Goal: Task Accomplishment & Management: Complete application form

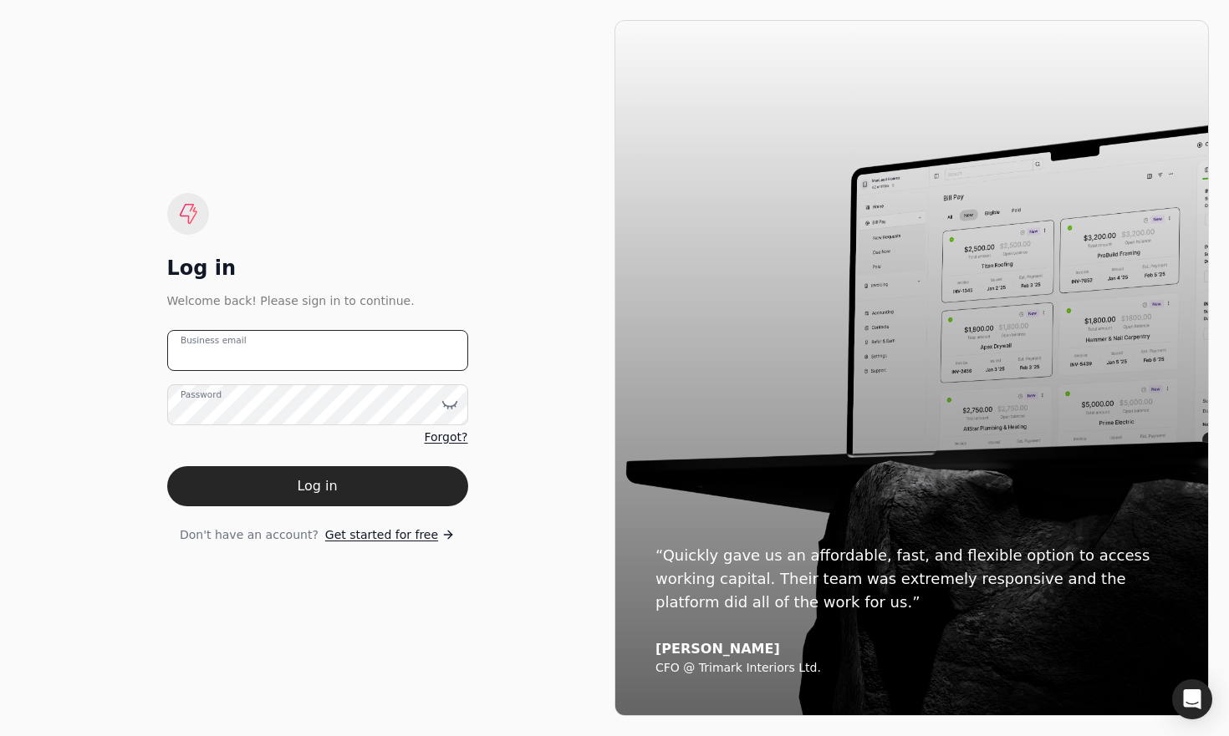
click at [242, 365] on email "Business email" at bounding box center [317, 350] width 301 height 41
type email "s"
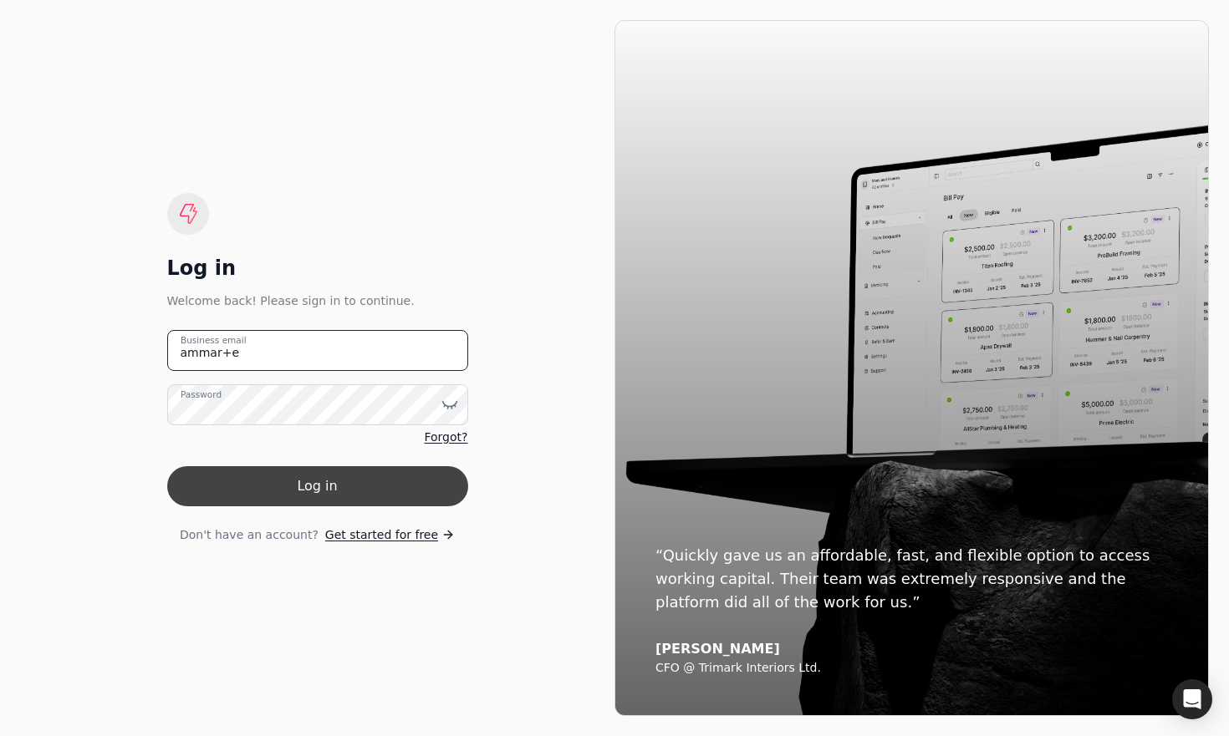
type email "[EMAIL_ADDRESS][DOMAIN_NAME]"
click at [336, 497] on button "Log in" at bounding box center [317, 486] width 301 height 40
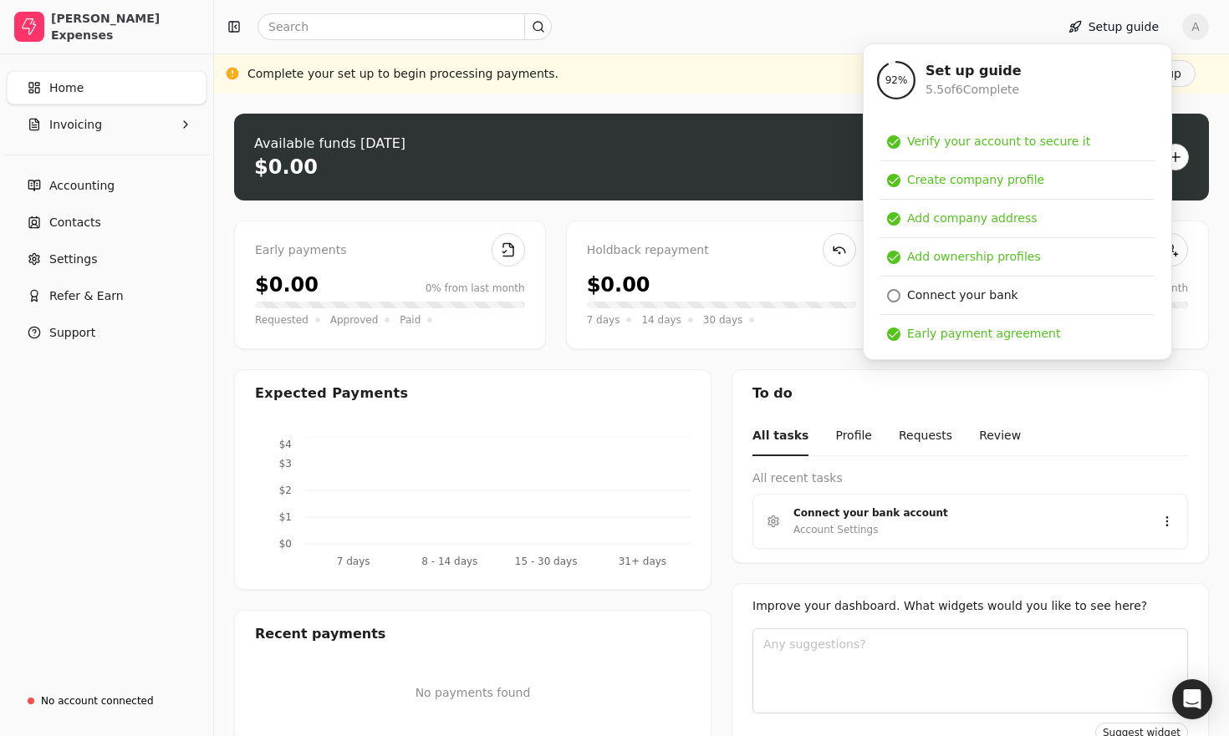
click at [760, 59] on div "Complete your set up to begin processing payments. Finish set up" at bounding box center [721, 73] width 1015 height 40
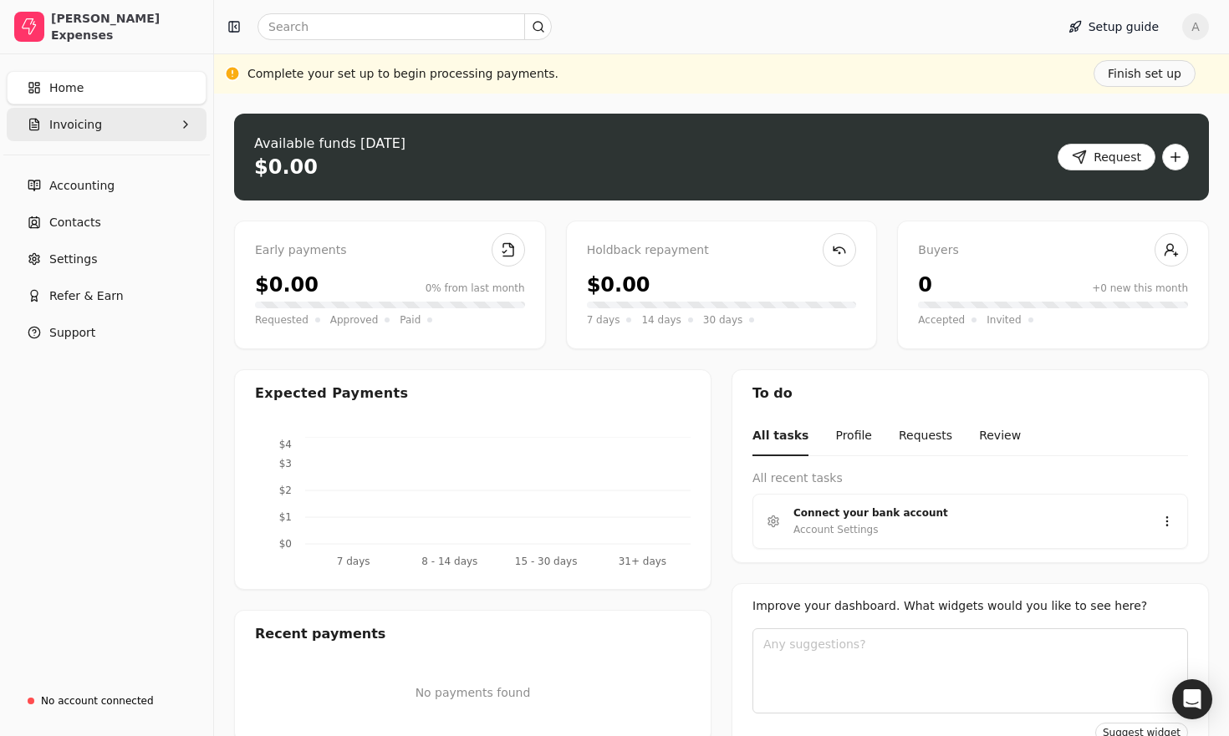
click at [110, 120] on button "Invoicing" at bounding box center [107, 124] width 200 height 33
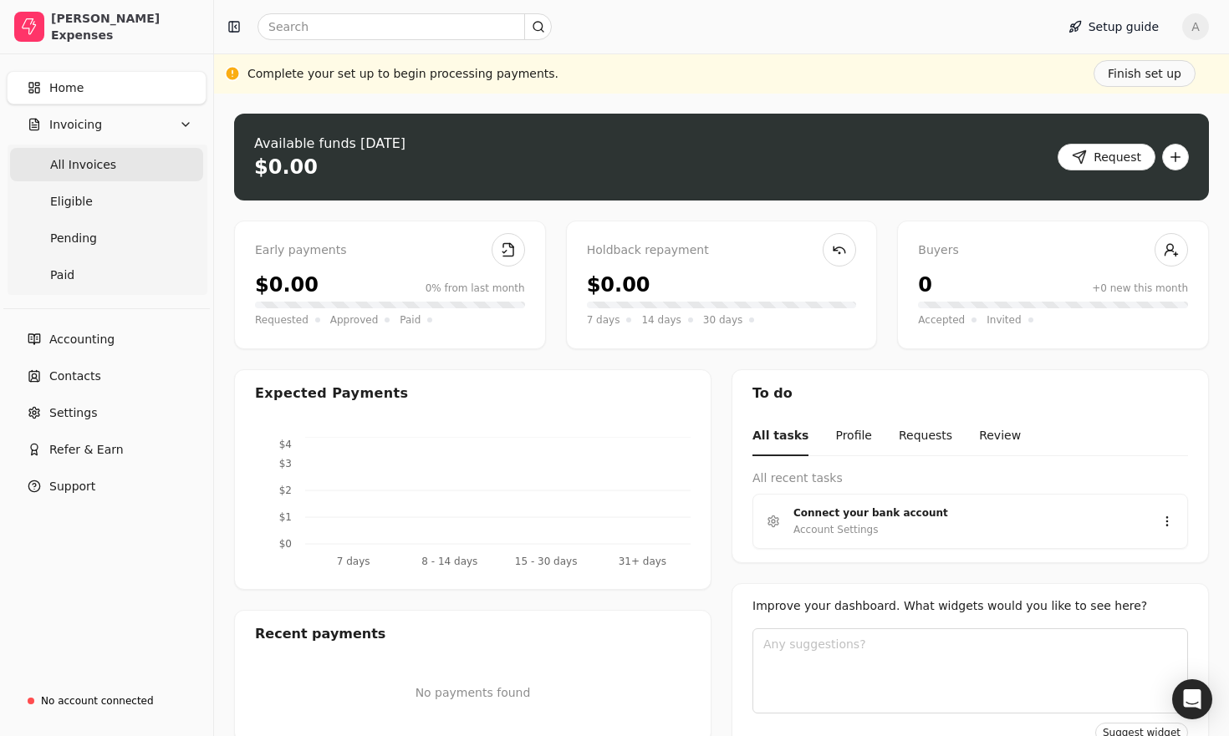
click at [120, 174] on Invoices "All Invoices" at bounding box center [106, 164] width 193 height 33
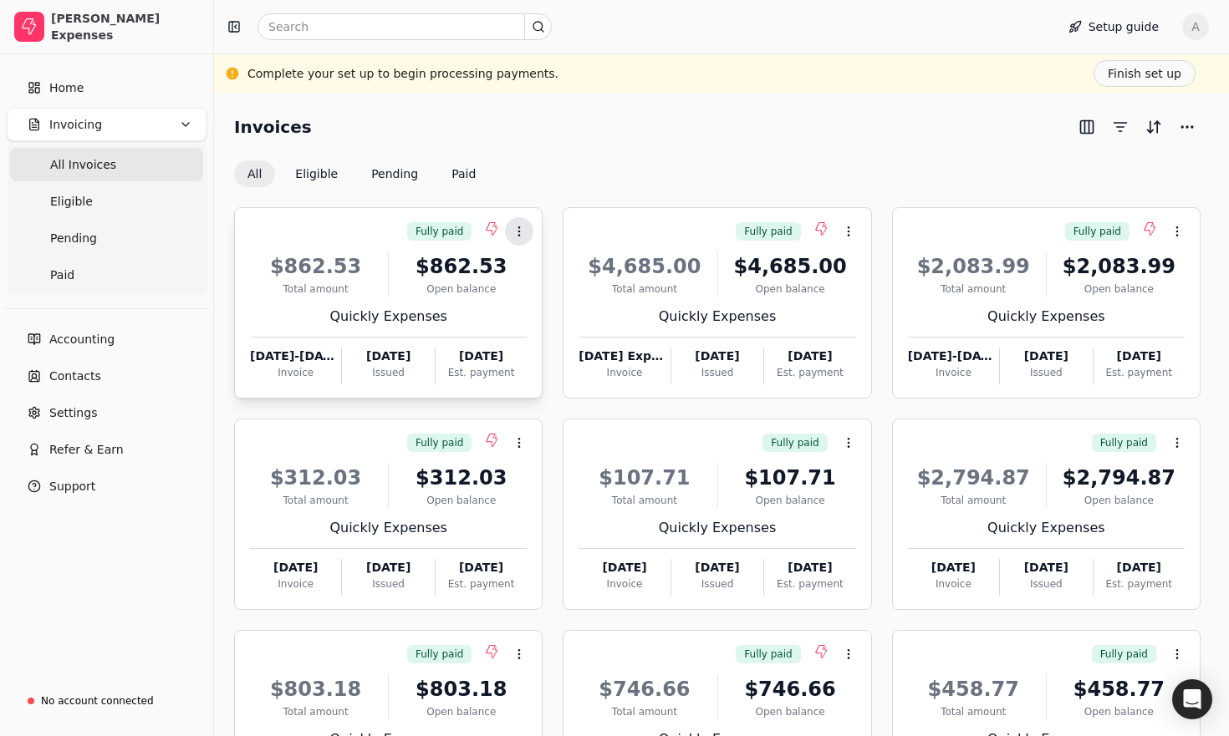
click at [509, 231] on button "Context Menu Button" at bounding box center [519, 231] width 28 height 28
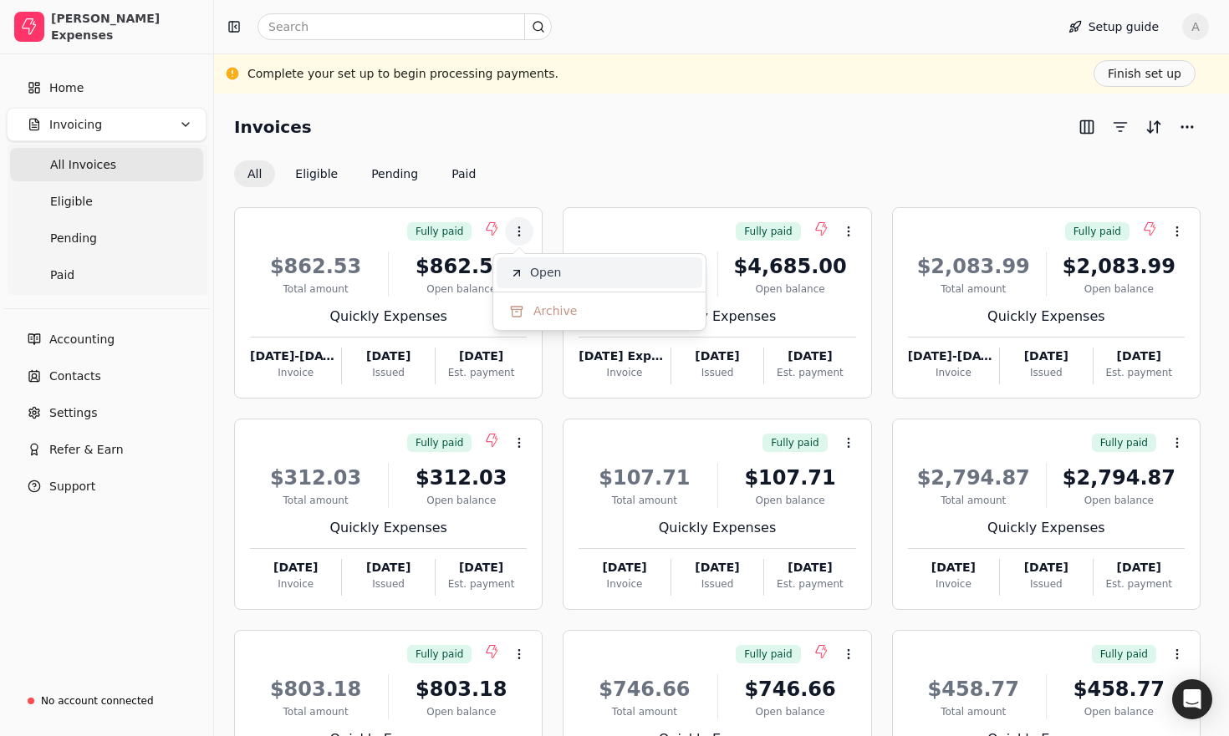
click at [544, 272] on span "Open" at bounding box center [545, 273] width 31 height 18
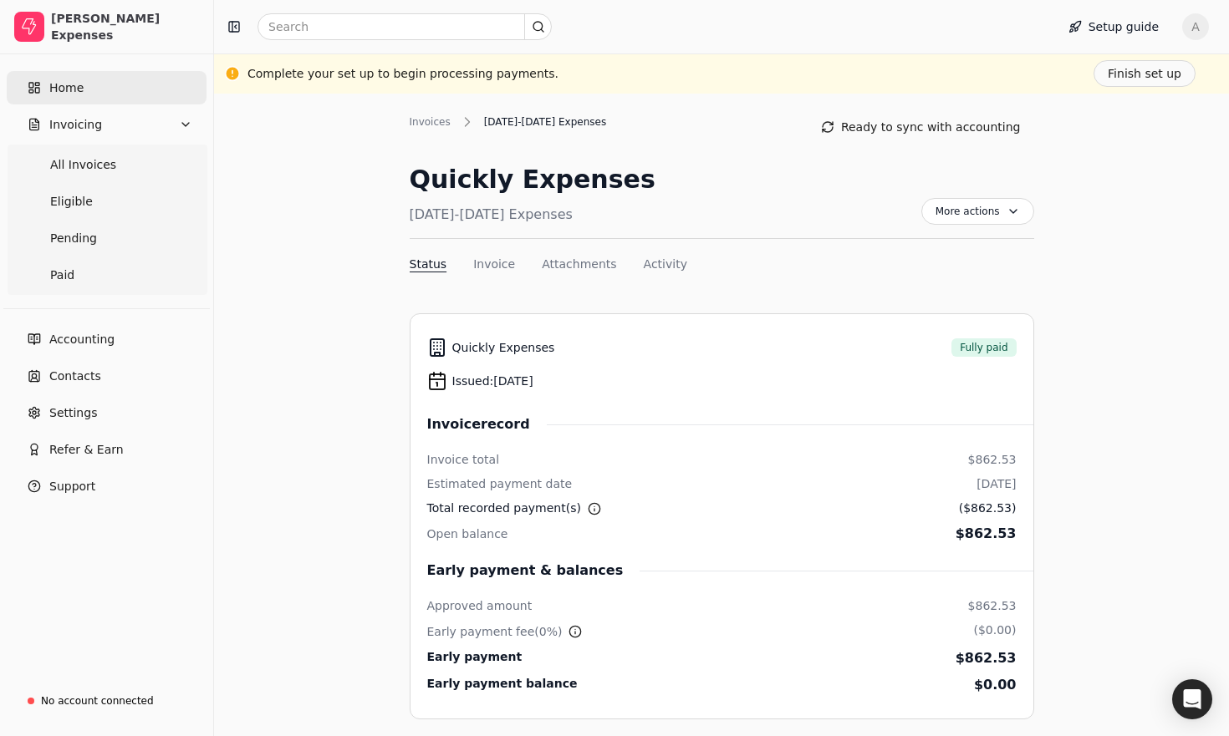
click at [113, 92] on link "Home" at bounding box center [107, 87] width 200 height 33
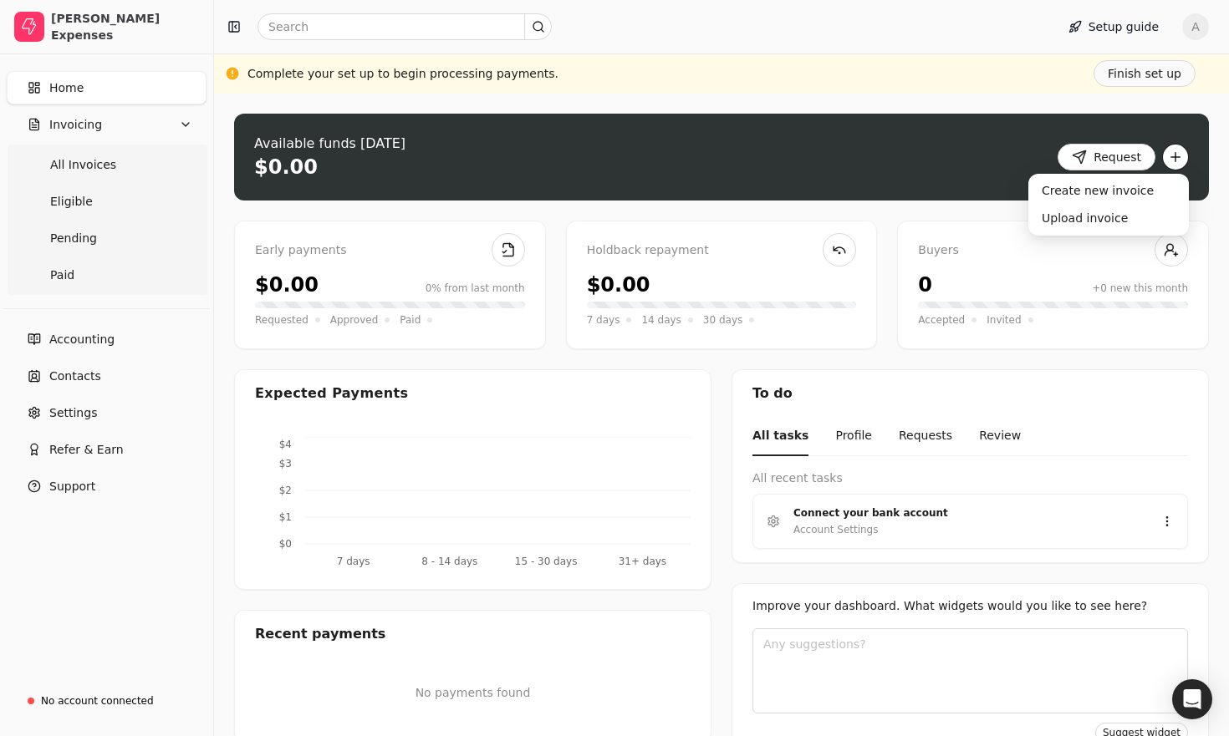
click at [1183, 150] on button "button" at bounding box center [1175, 157] width 27 height 27
click at [1131, 196] on div "Create new invoice" at bounding box center [1108, 191] width 154 height 28
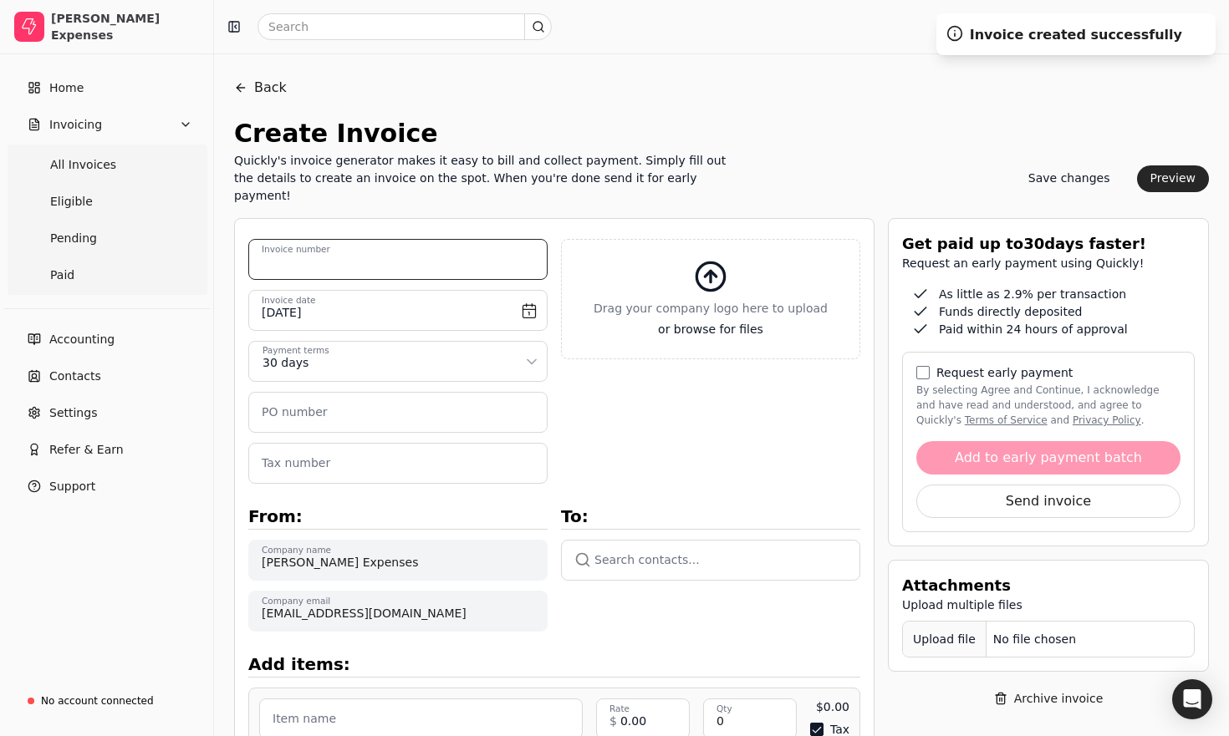
scroll to position [48, 0]
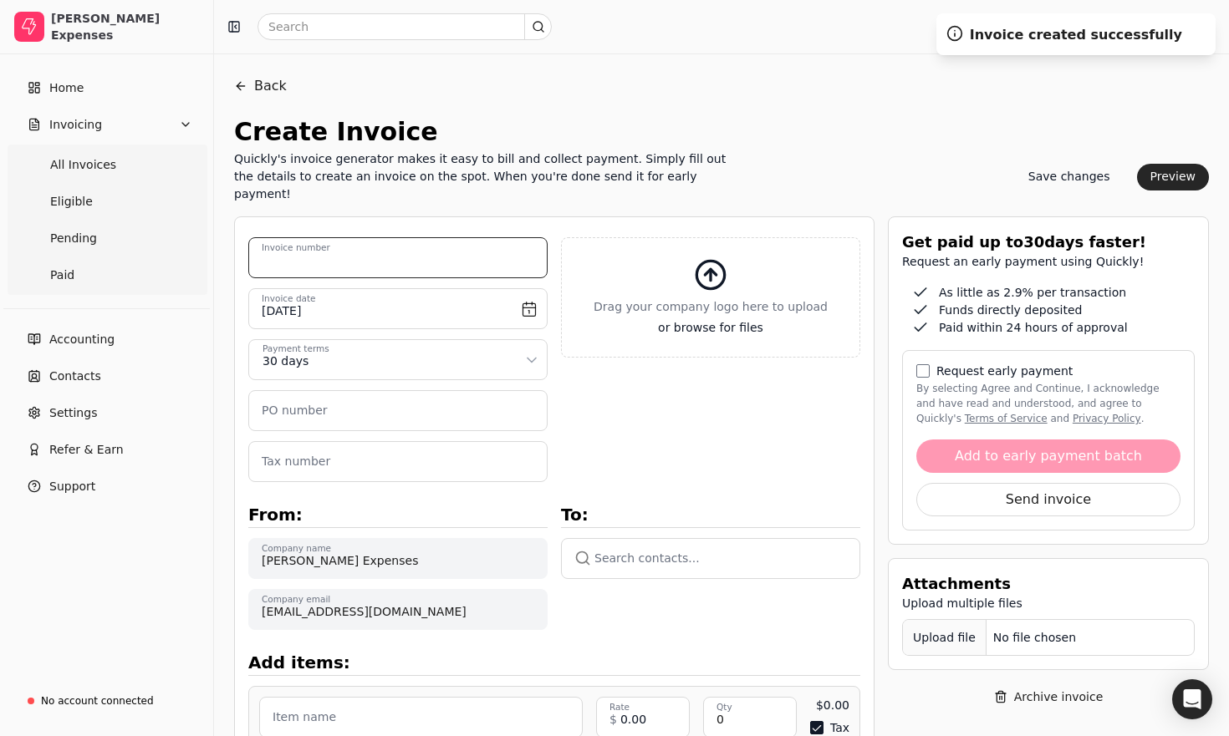
click at [425, 250] on number "Invoice number" at bounding box center [397, 257] width 299 height 41
type number "[DATE]"
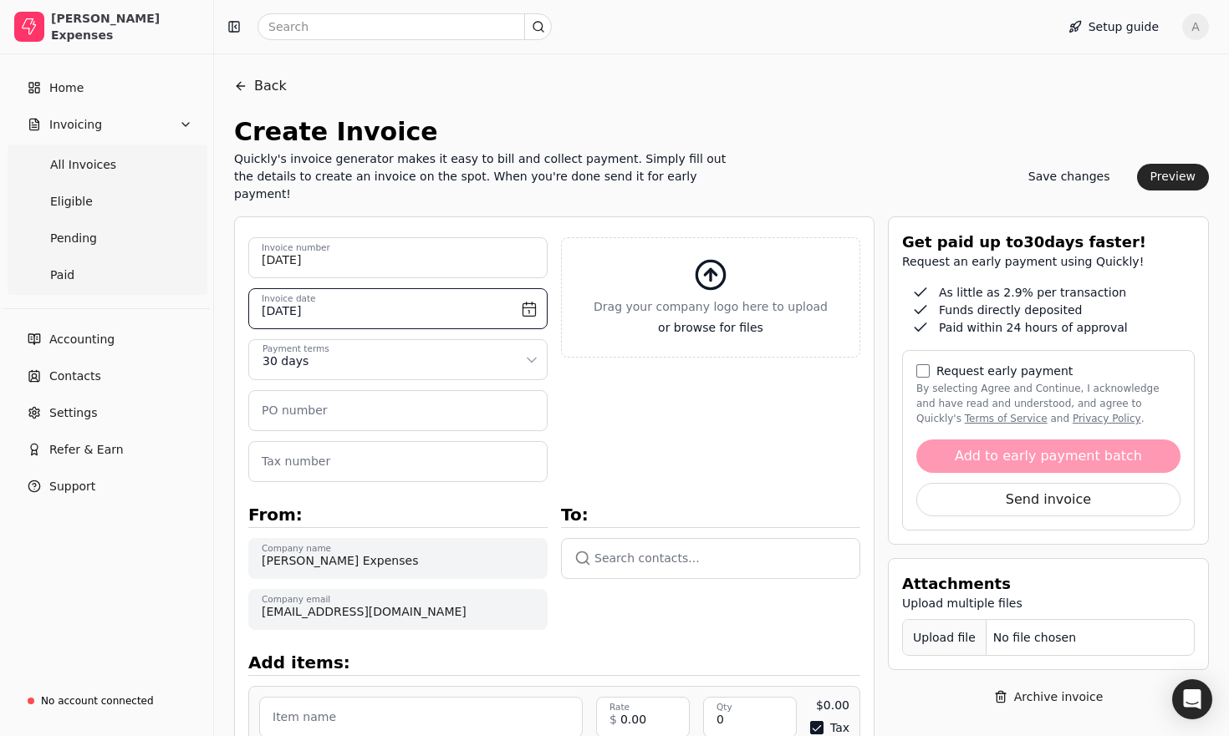
click at [522, 291] on input "[DATE]" at bounding box center [397, 308] width 299 height 41
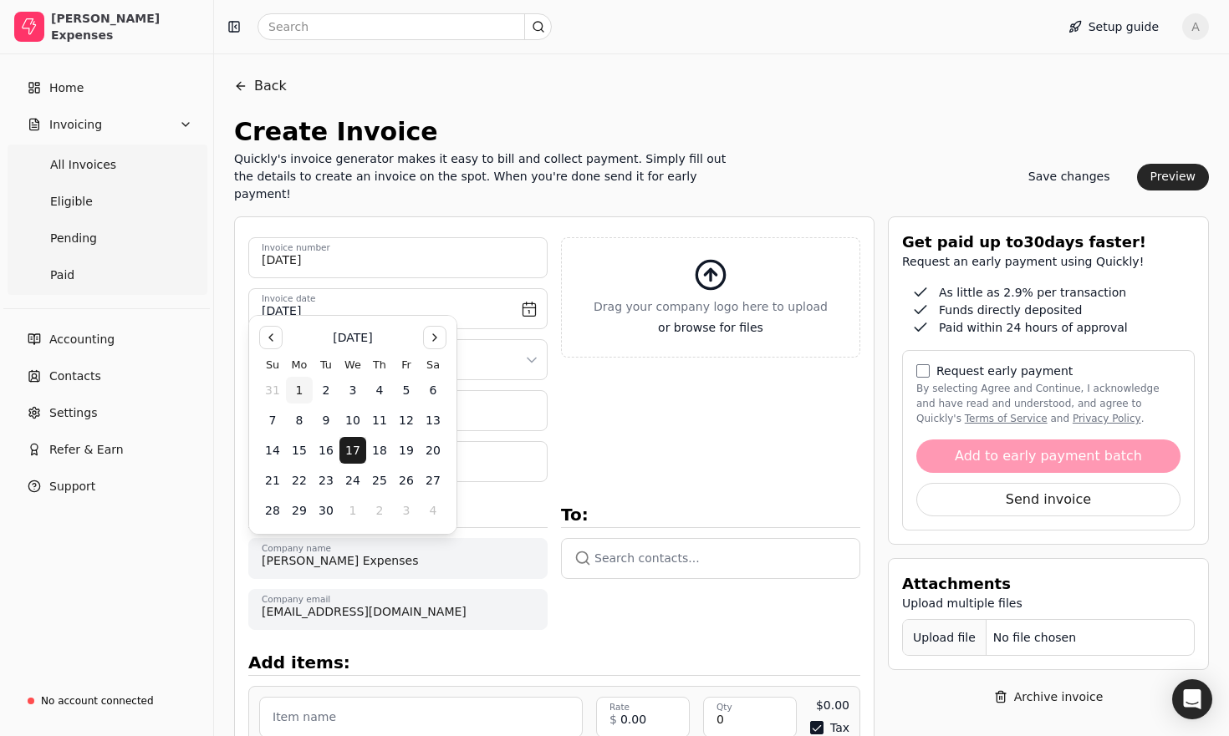
click at [298, 389] on button "1" at bounding box center [299, 390] width 27 height 27
type input "[DATE]"
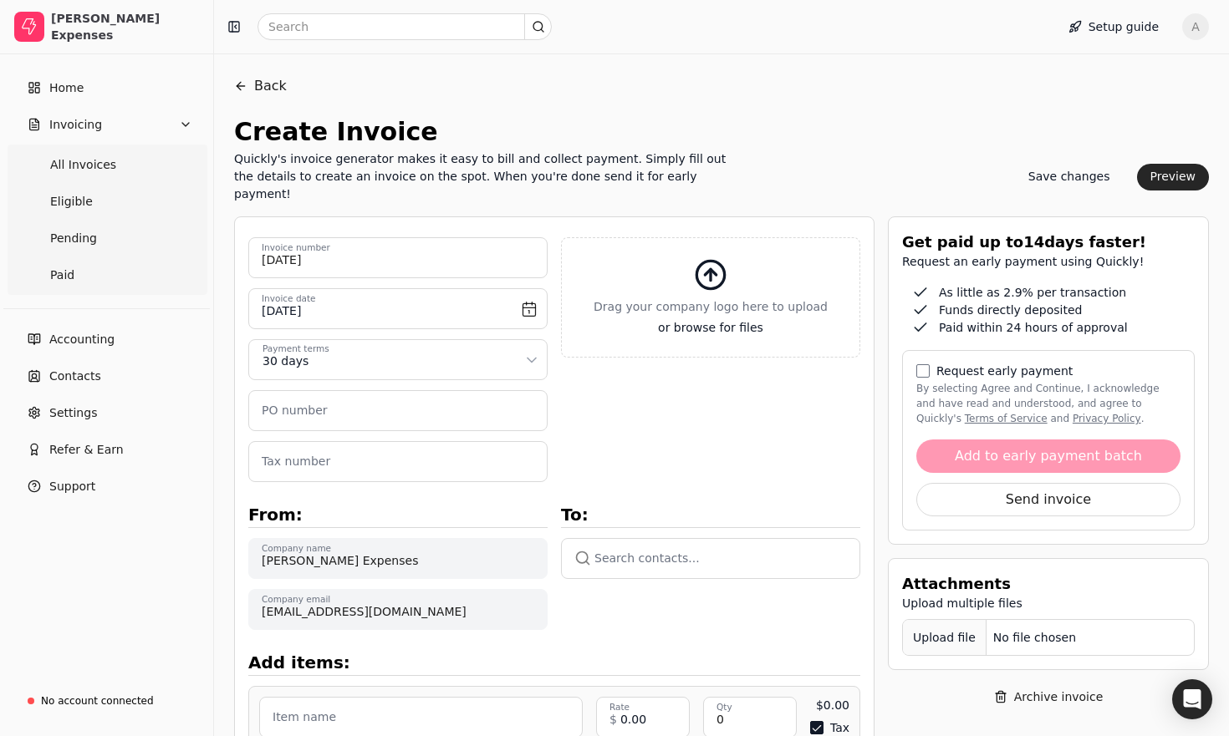
click at [350, 347] on html "[PERSON_NAME] Expenses Home Invoicing All Invoices Eligible Pending Paid Accoun…" at bounding box center [614, 583] width 1229 height 1263
click at [343, 394] on number "PO number" at bounding box center [397, 410] width 299 height 41
click at [627, 552] on button "button" at bounding box center [710, 558] width 299 height 40
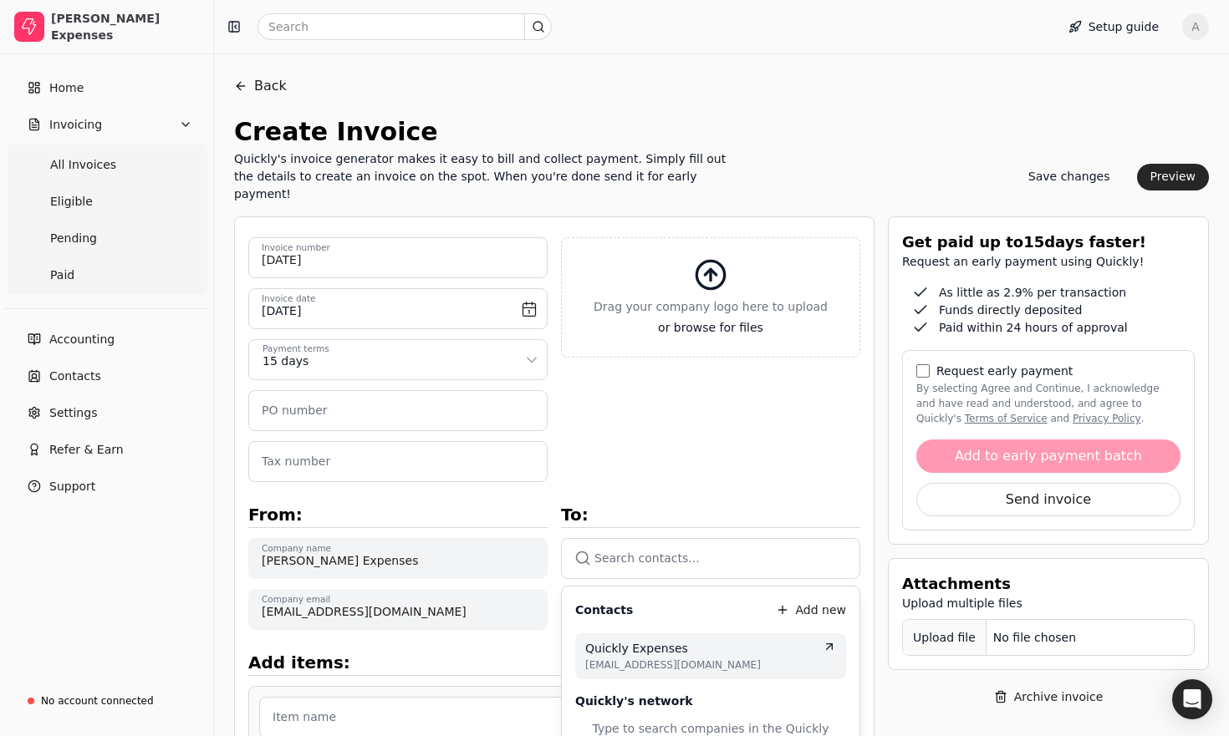
click at [639, 640] on span "Quickly Expenses" at bounding box center [636, 649] width 103 height 18
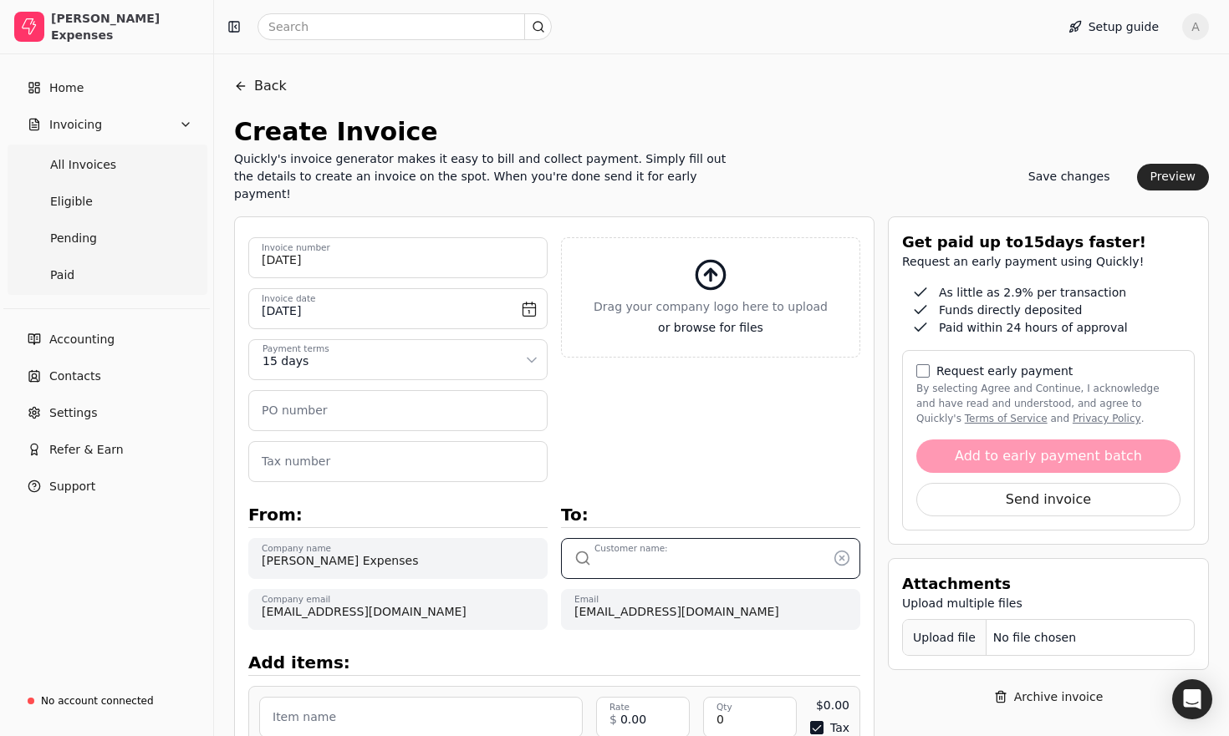
type input "Quickly Expenses"
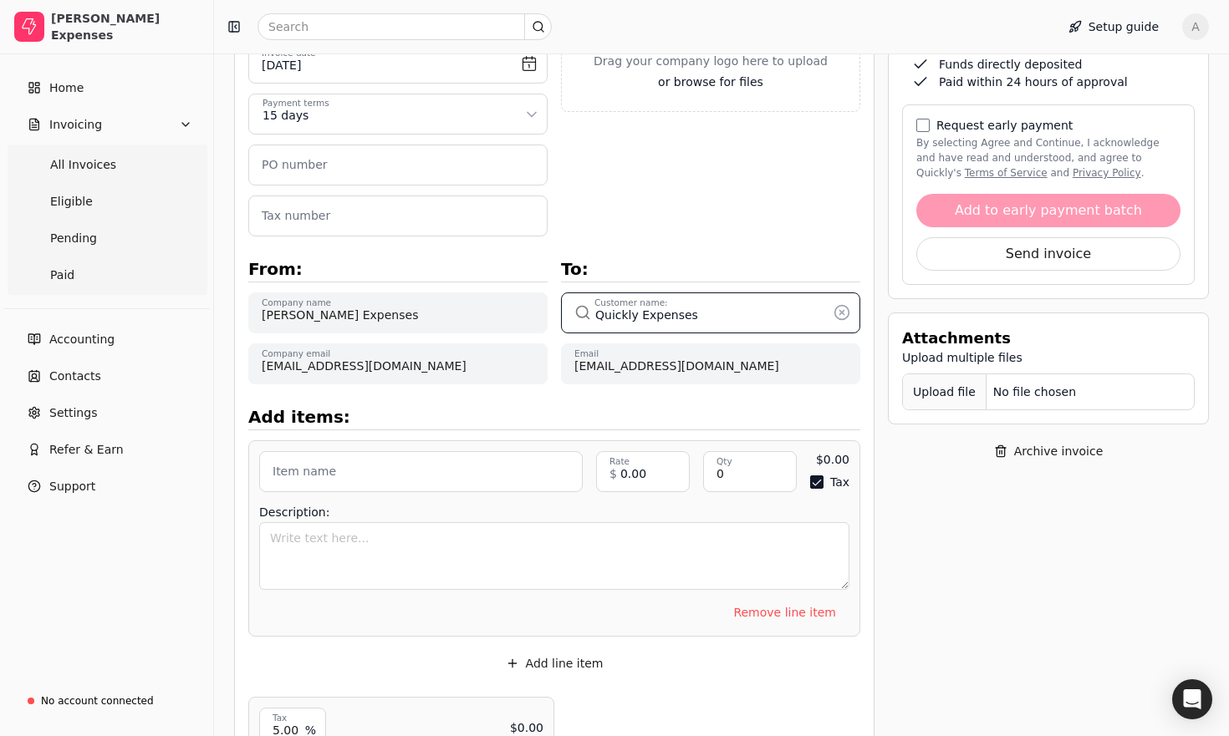
scroll to position [294, 0]
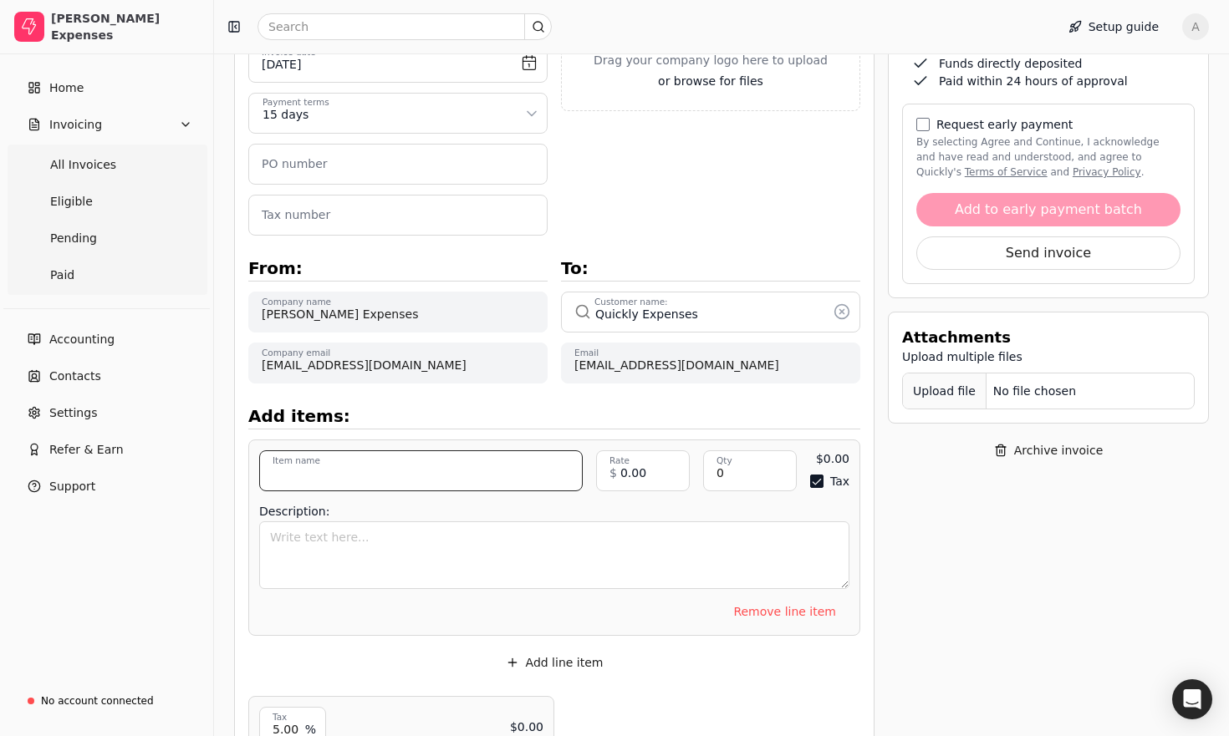
click at [387, 460] on input "Item name" at bounding box center [420, 470] width 323 height 41
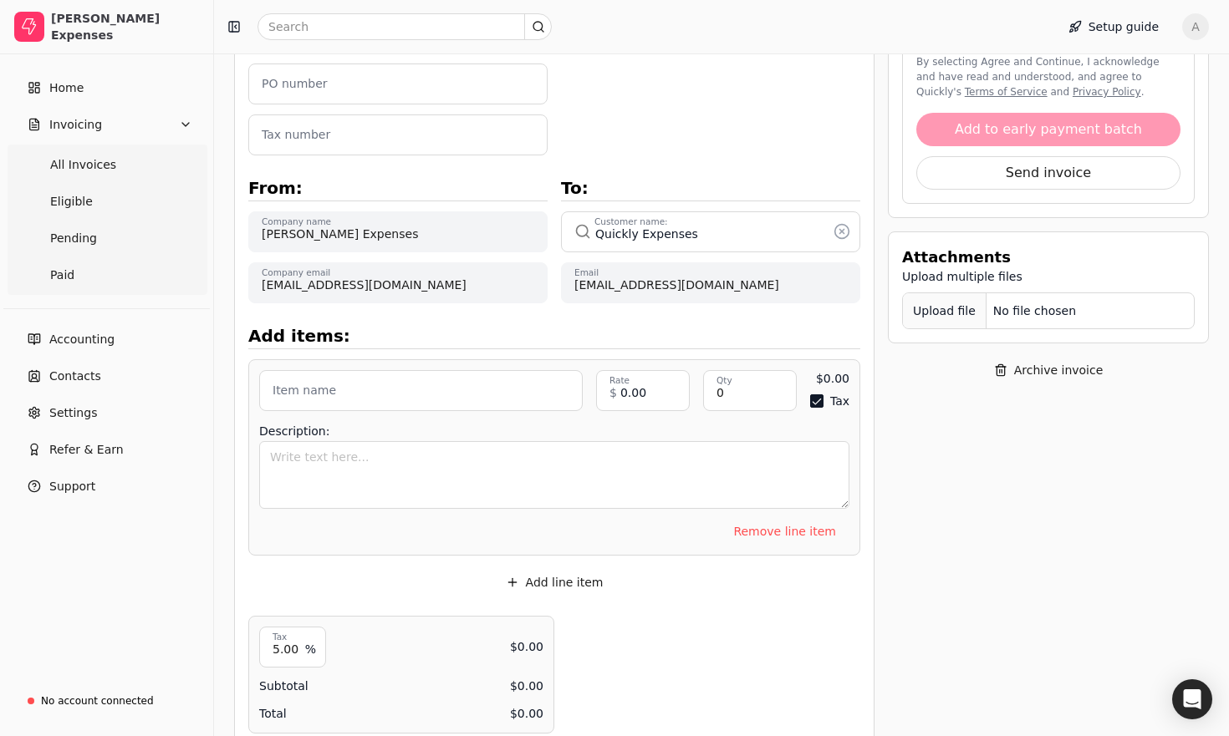
scroll to position [375, 0]
click at [379, 373] on input "Item name" at bounding box center [420, 389] width 323 height 41
type input "Internet & Cellphone"
type input "215.42"
type input "1"
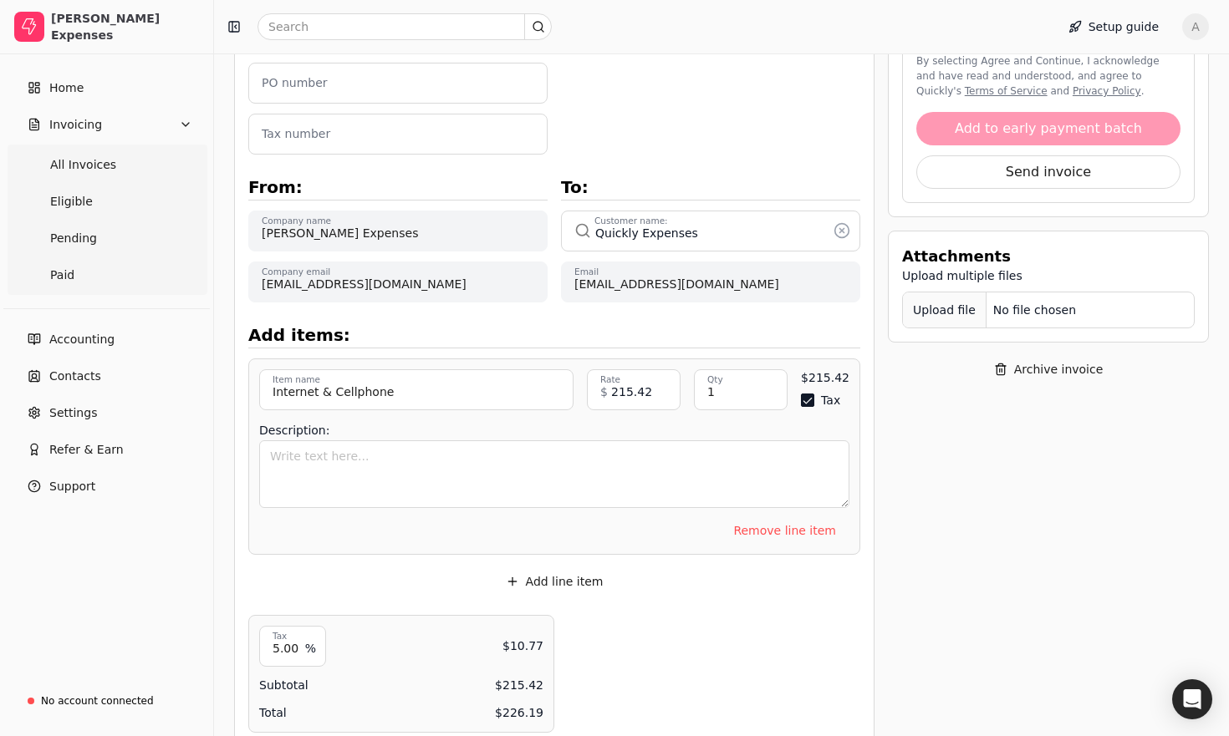
type button "on"
click at [814, 394] on button "Tax" at bounding box center [807, 400] width 13 height 13
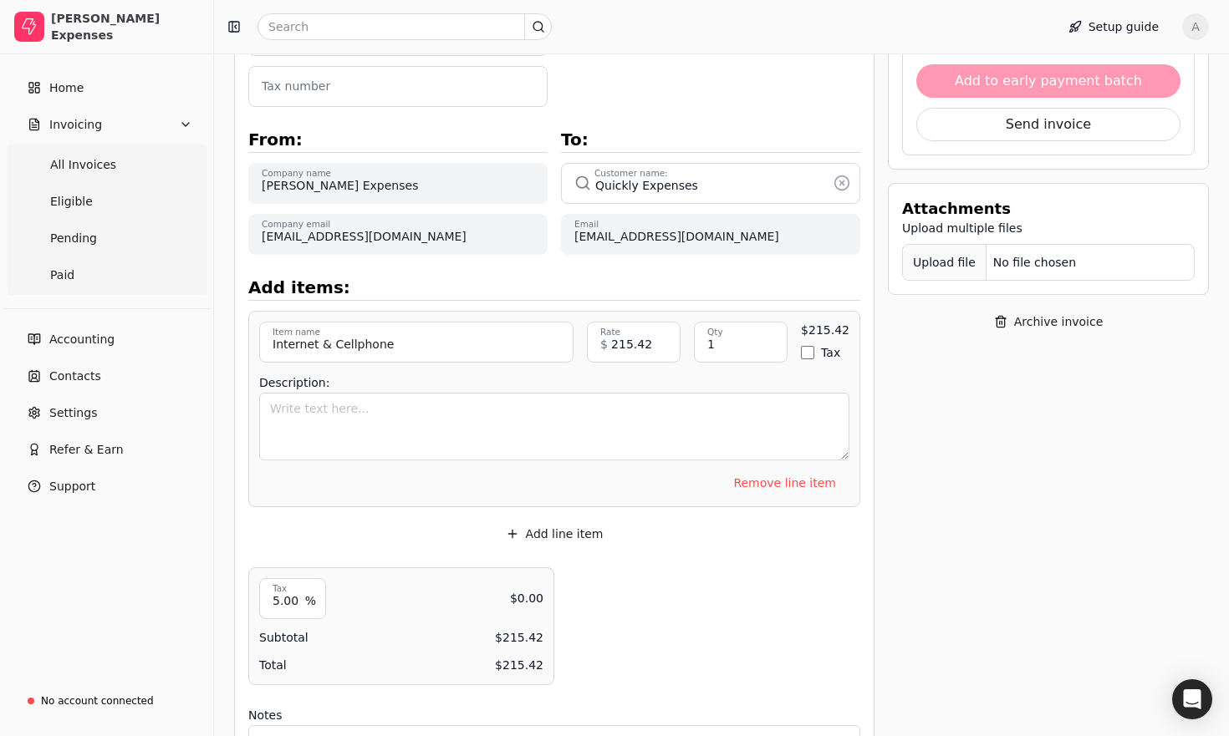
scroll to position [440, 0]
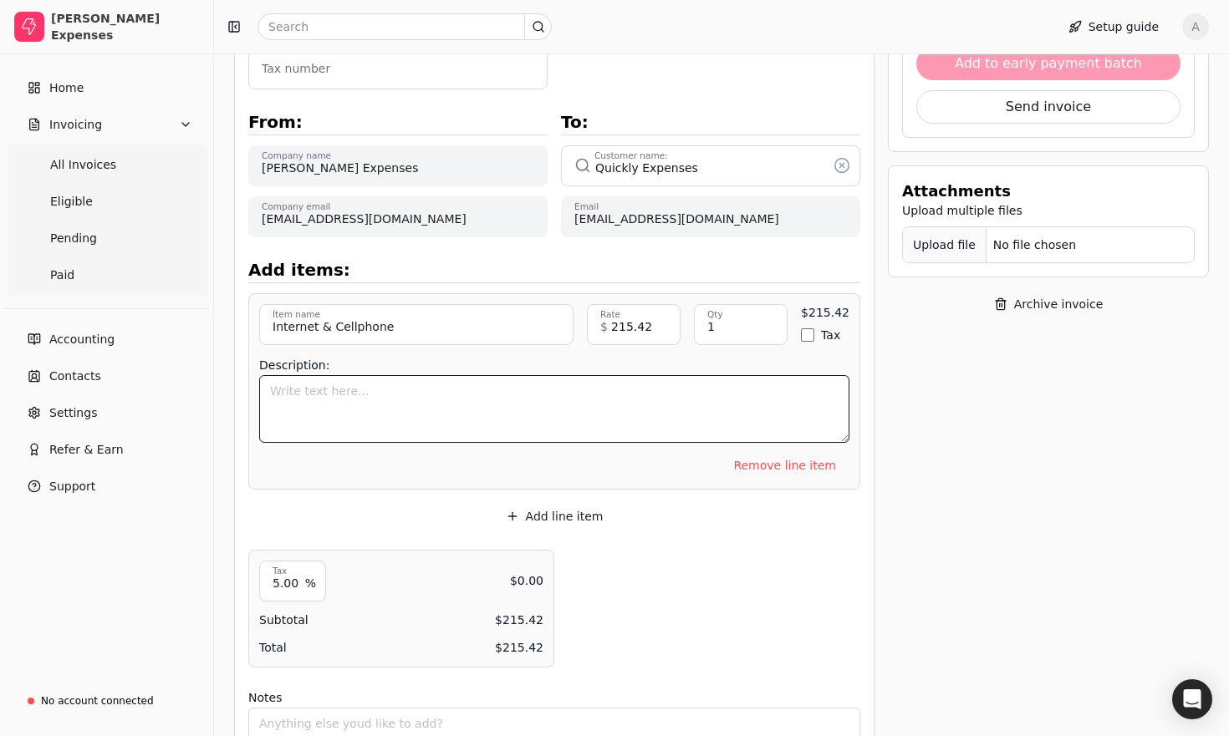
click at [460, 421] on textarea "Description:" at bounding box center [554, 409] width 590 height 68
type textarea "Cell for June and July"
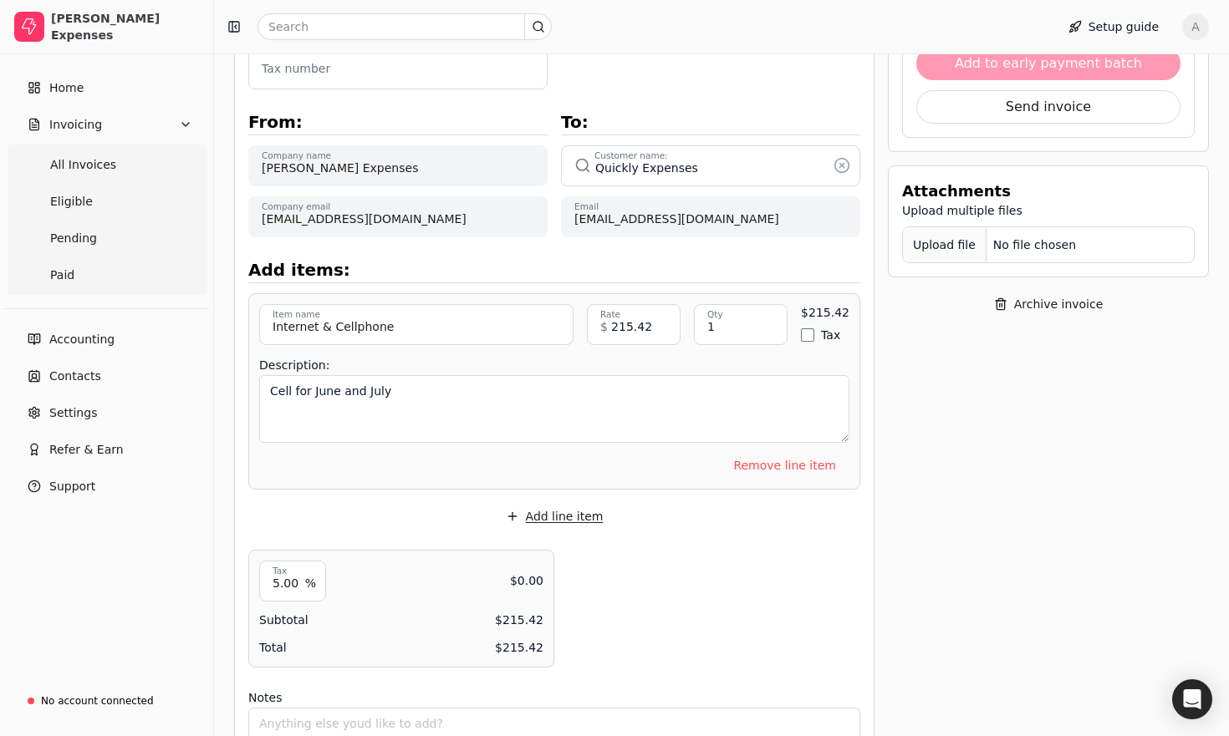
click at [532, 503] on button "Add line item" at bounding box center [554, 516] width 125 height 27
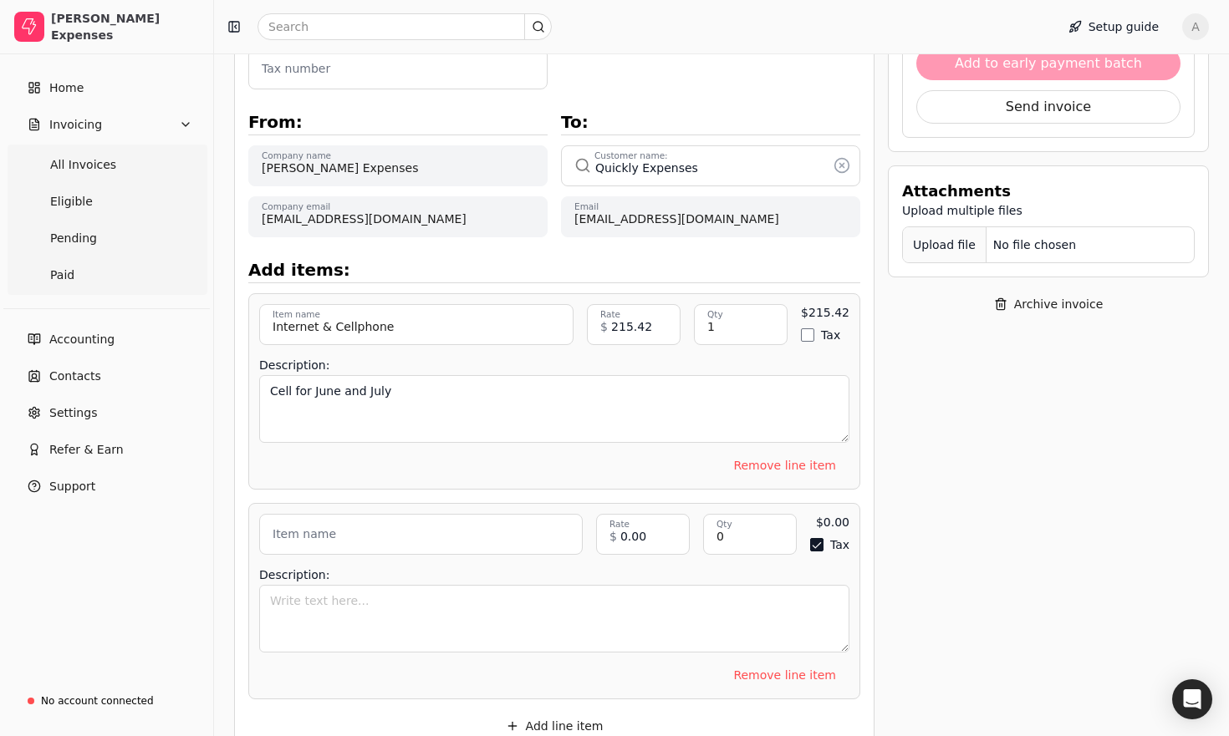
click at [445, 555] on div "Description:" at bounding box center [554, 607] width 590 height 104
click at [451, 526] on input "Item name" at bounding box center [420, 534] width 323 height 41
click at [433, 520] on input "Item name" at bounding box center [420, 534] width 323 height 41
type input "Uber"
type input "28.01"
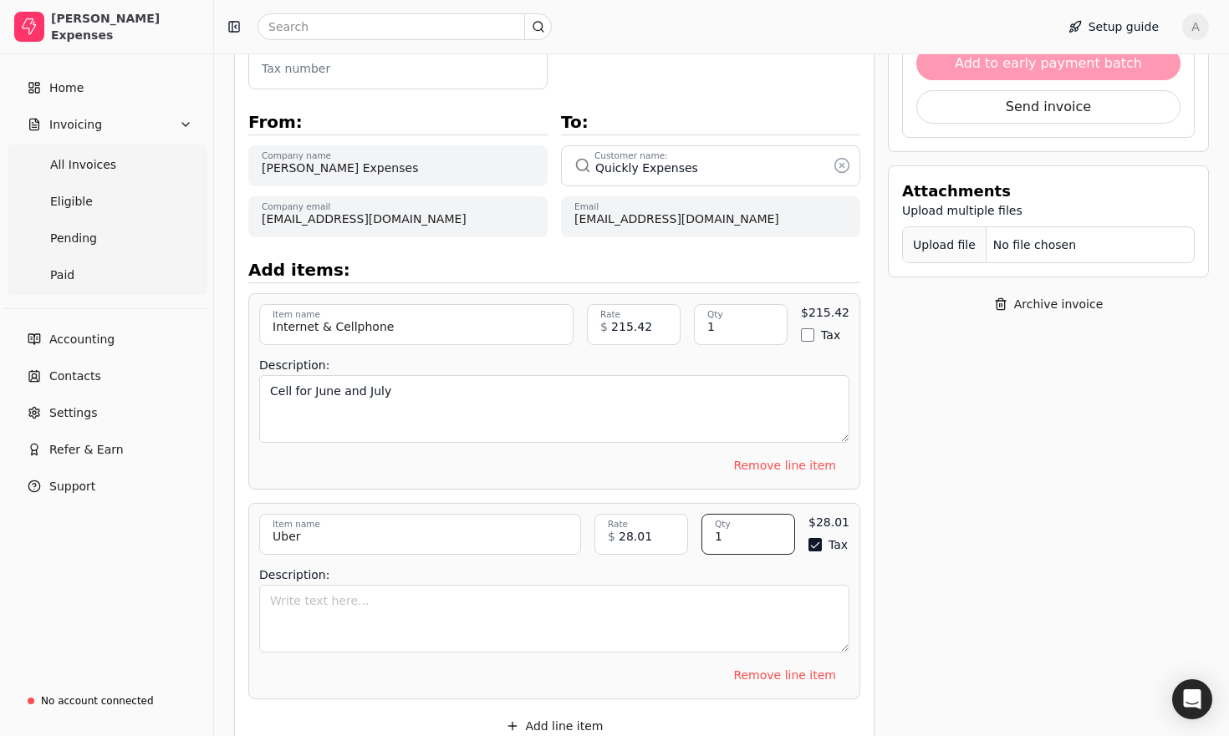
type input "1"
type button "on"
click at [815, 514] on div "$28.01 Tax" at bounding box center [828, 534] width 41 height 41
click at [821, 538] on button "Tax" at bounding box center [814, 544] width 13 height 13
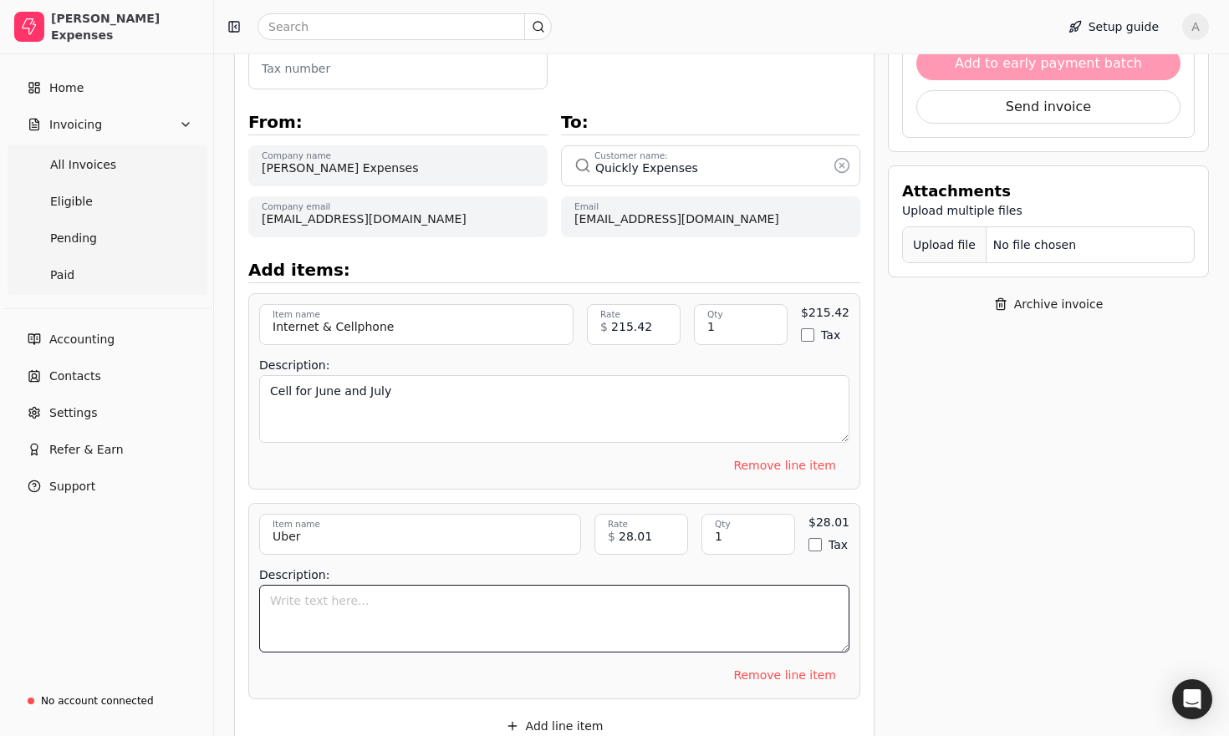
click at [484, 632] on textarea "Description:" at bounding box center [554, 619] width 590 height 68
click at [342, 585] on textarea "Uber to and From Pandell Office" at bounding box center [554, 619] width 590 height 68
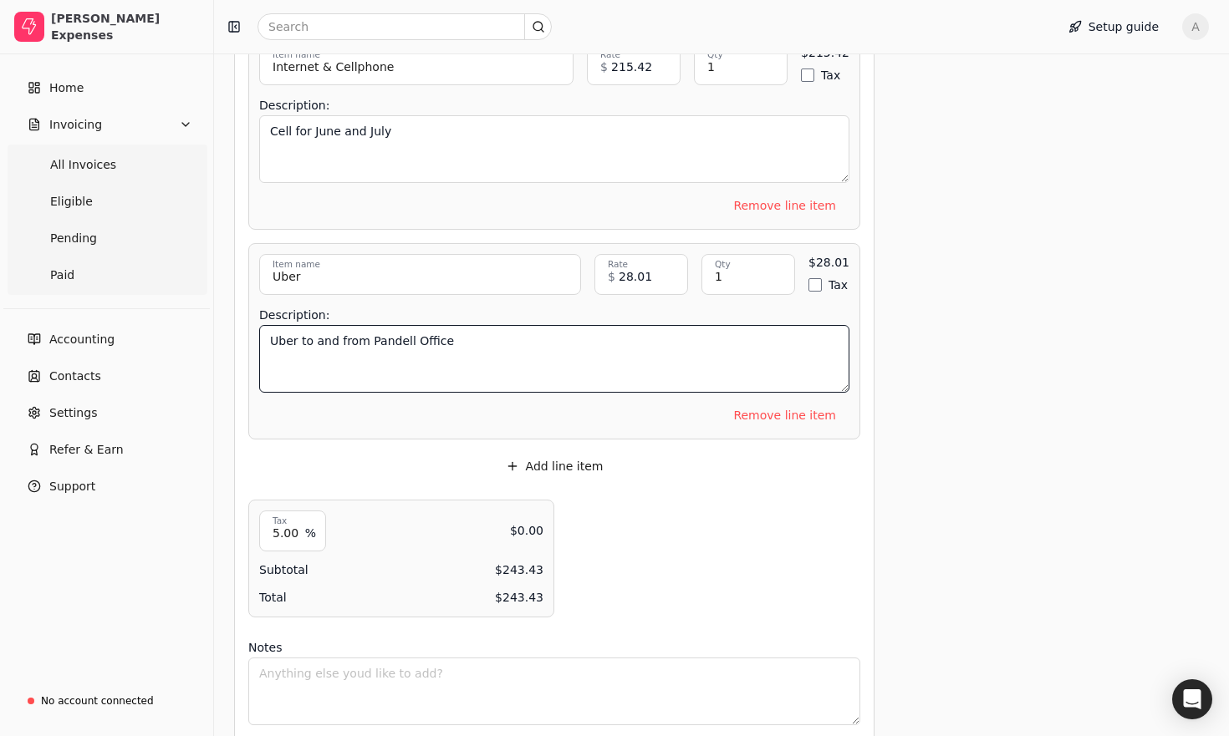
scroll to position [716, 0]
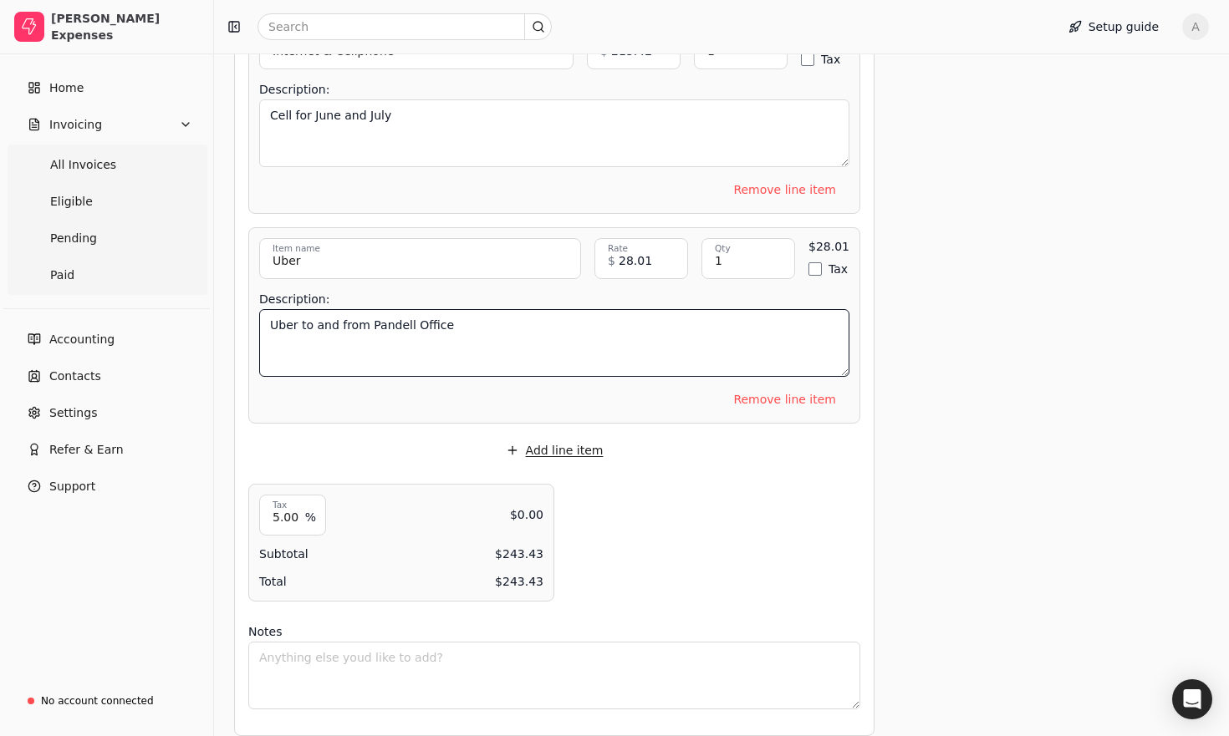
type textarea "Uber to and from Pandell Office"
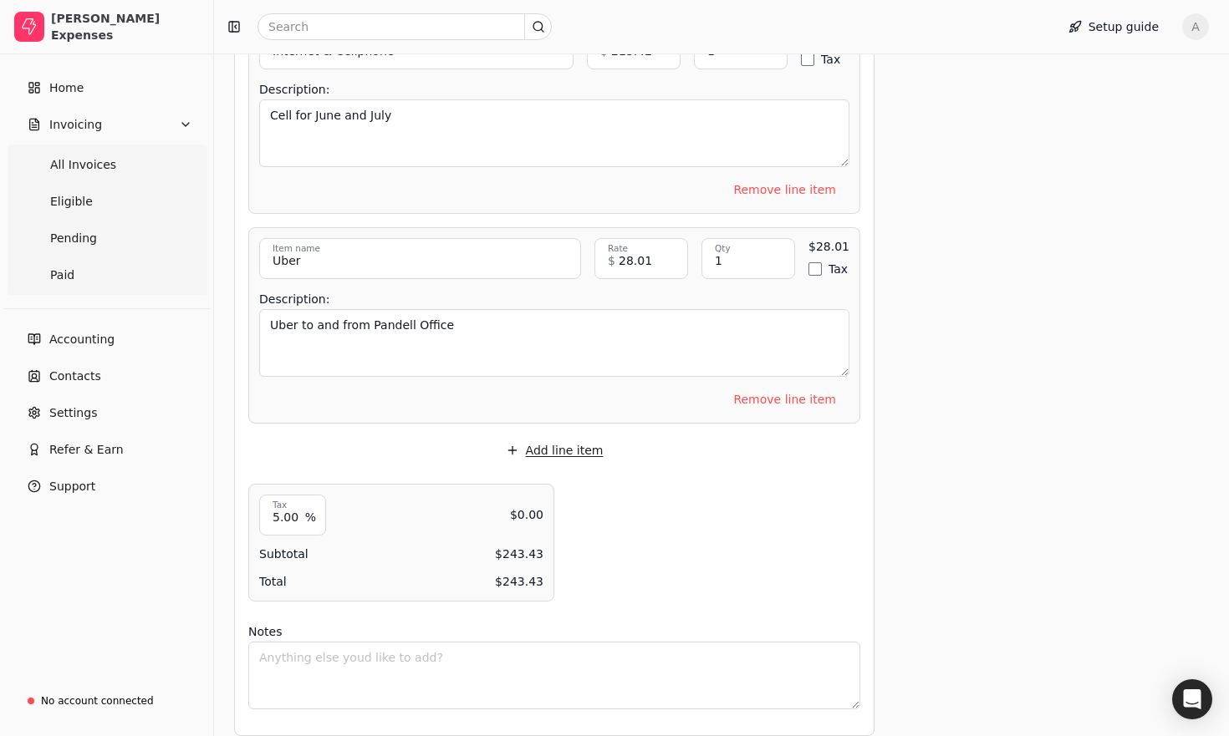
click at [560, 437] on button "Add line item" at bounding box center [554, 450] width 125 height 27
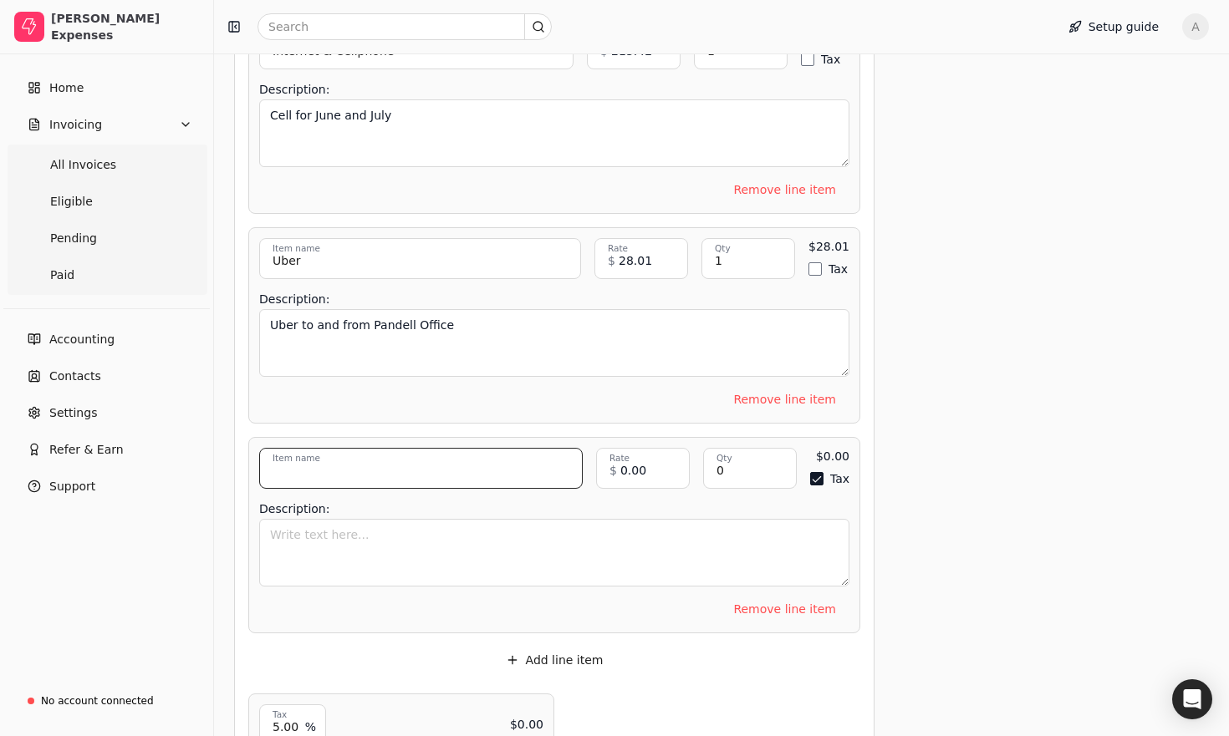
click at [454, 466] on input "Item name" at bounding box center [420, 468] width 323 height 41
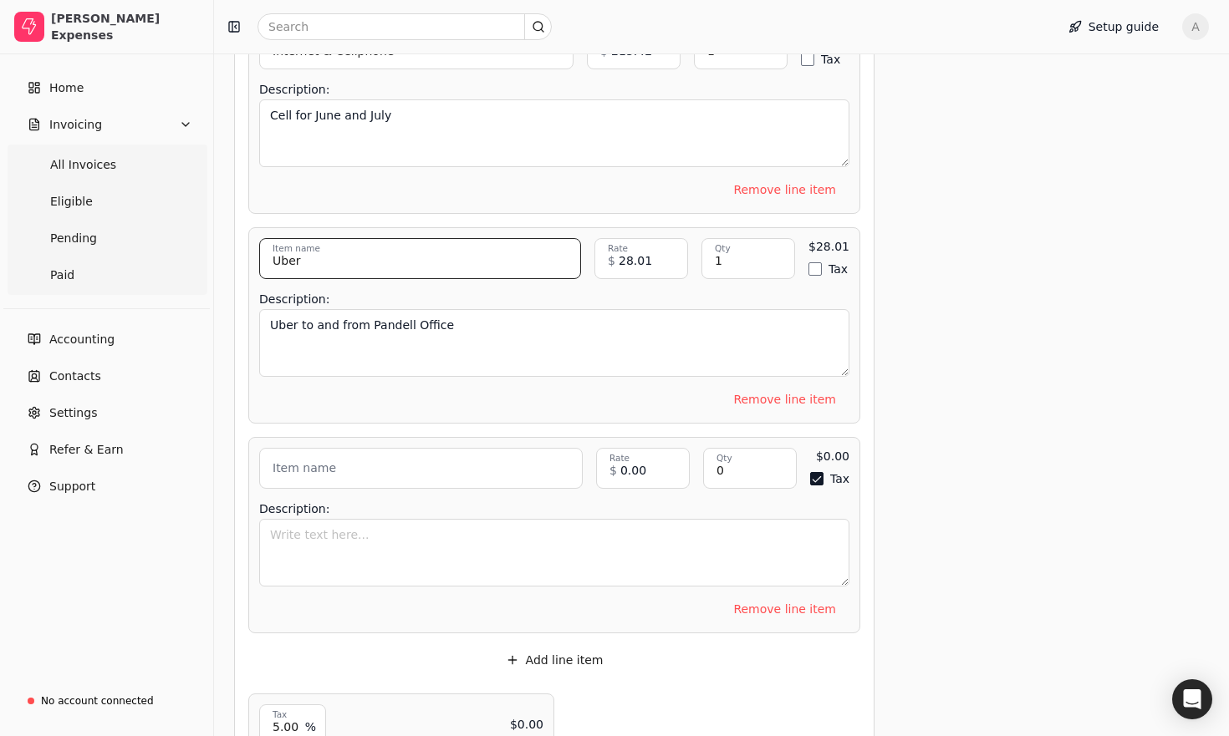
click at [353, 258] on input "Uber" at bounding box center [420, 258] width 322 height 41
drag, startPoint x: 300, startPoint y: 242, endPoint x: 202, endPoint y: 237, distance: 97.9
click at [202, 237] on div "[PERSON_NAME] Expenses Home Invoicing All Invoices Eligible Pending Paid Accoun…" at bounding box center [614, 125] width 1229 height 1682
type input "Travel Expenses"
click at [314, 460] on label "Item name" at bounding box center [304, 469] width 64 height 18
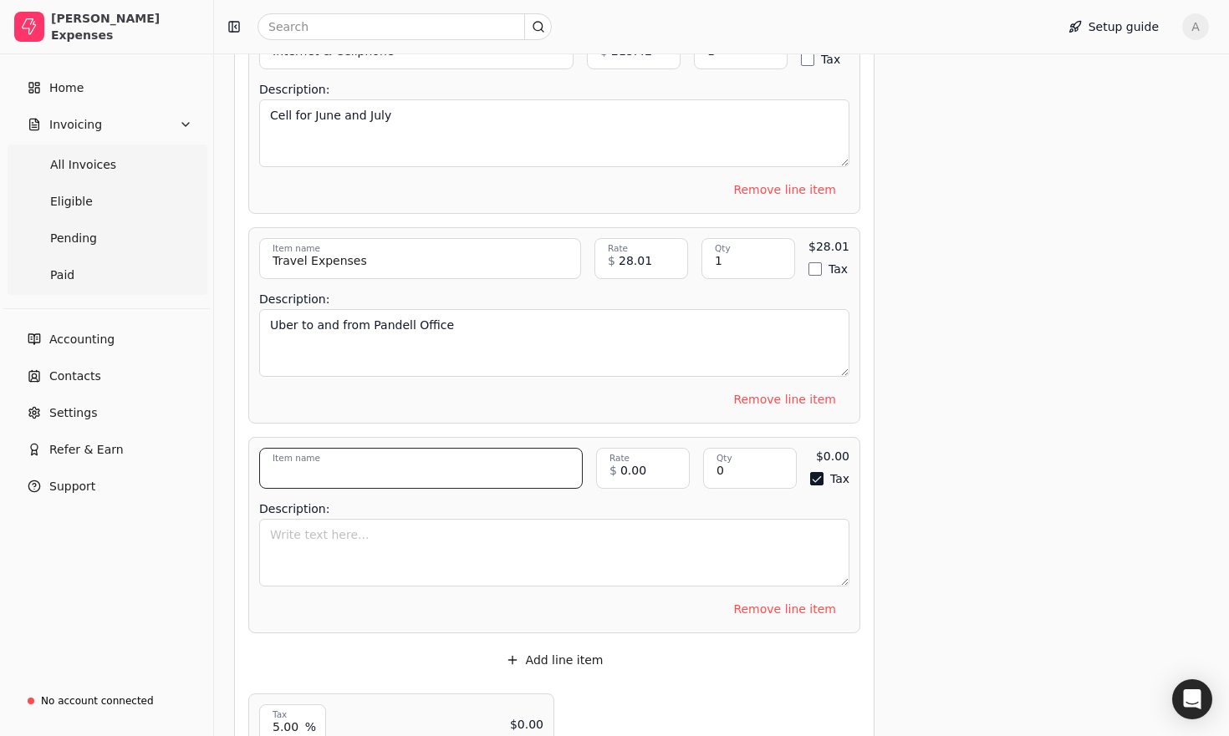
click at [314, 451] on input "Item name" at bounding box center [420, 468] width 323 height 41
type input "Meals & entertainment"
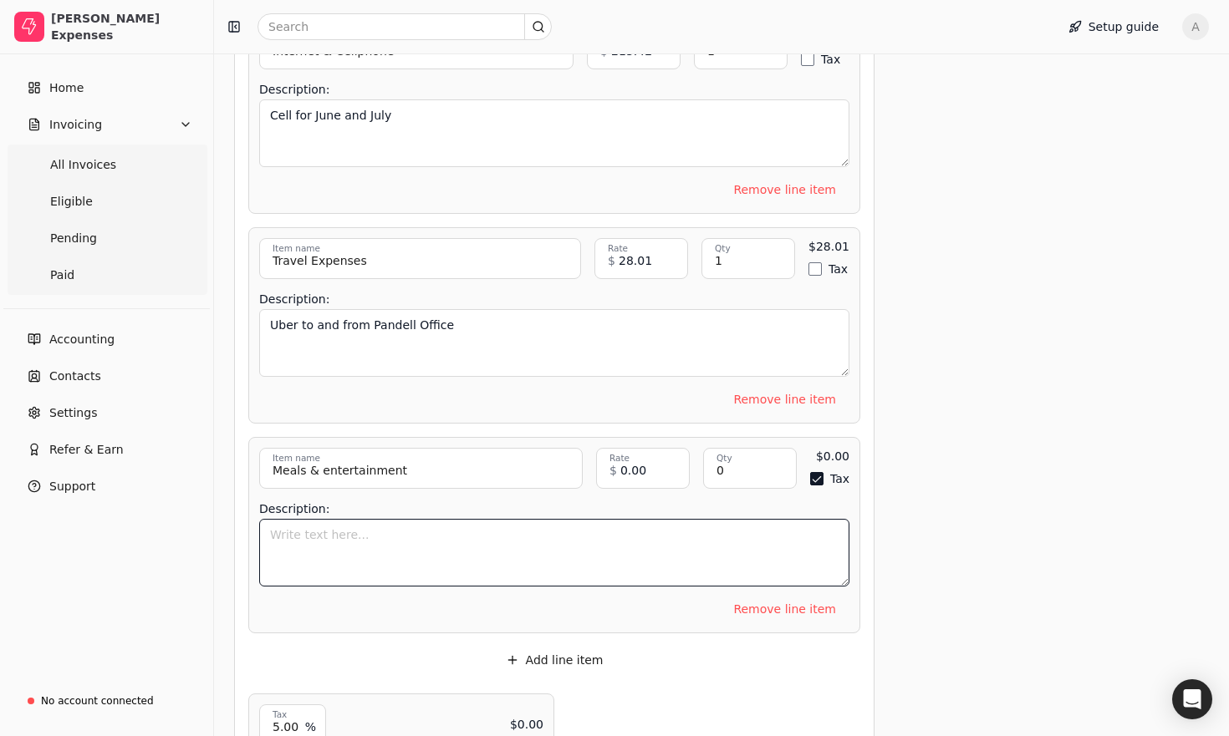
click at [391, 527] on textarea "Description:" at bounding box center [554, 553] width 590 height 68
type textarea "Lunch with Ev."
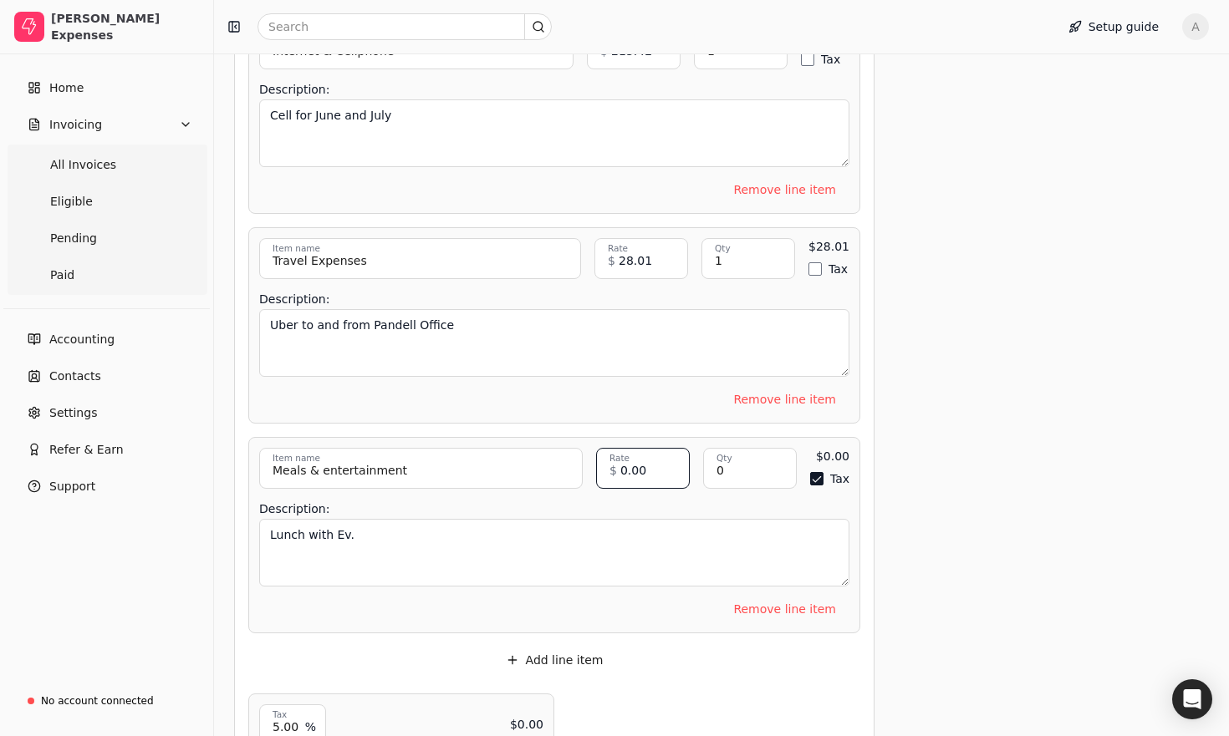
drag, startPoint x: 644, startPoint y: 447, endPoint x: 608, endPoint y: 447, distance: 35.1
click at [610, 448] on input "0.00" at bounding box center [643, 468] width 94 height 41
type input "50.81"
type input "1"
type button "on"
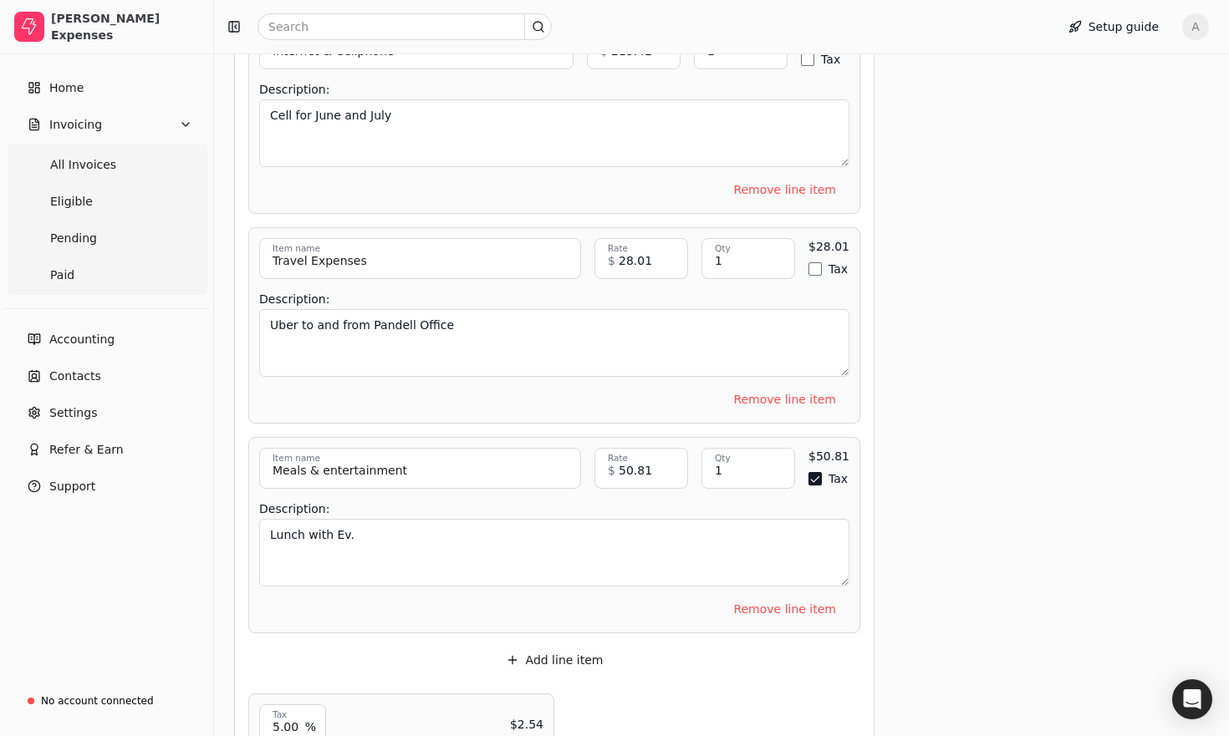
click at [821, 472] on button "Tax" at bounding box center [814, 478] width 13 height 13
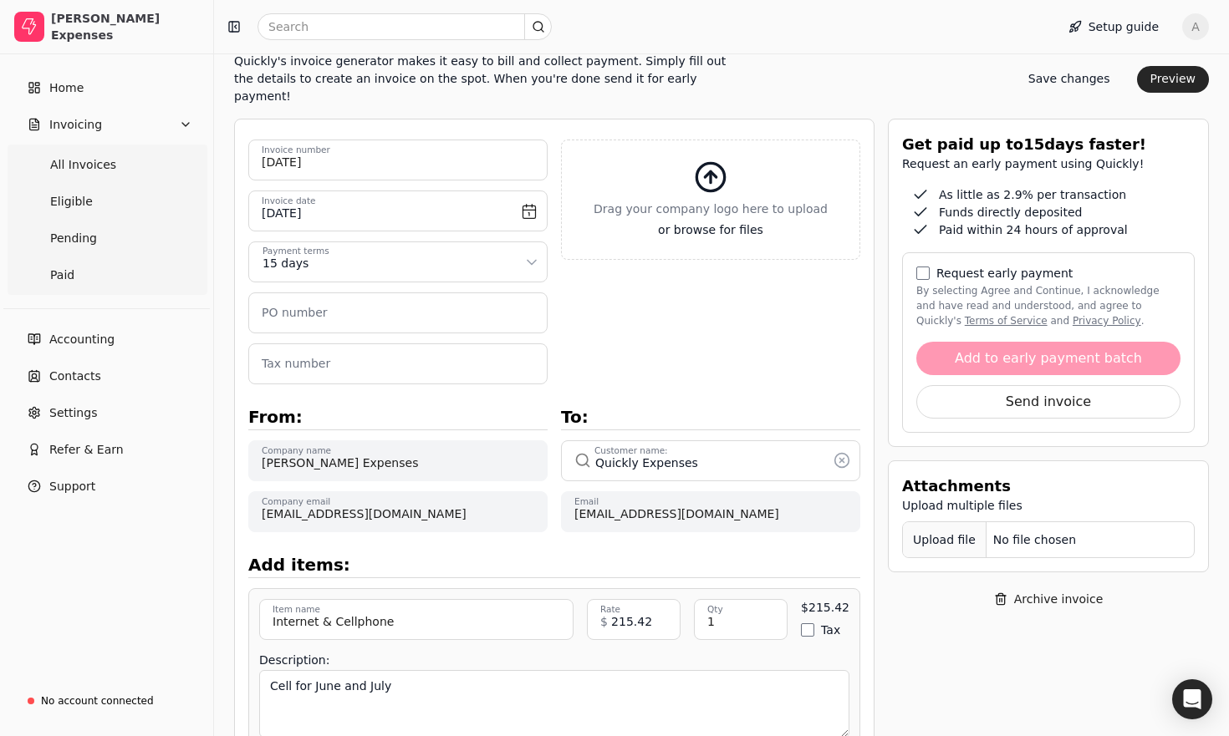
scroll to position [146, 0]
click at [948, 522] on div "Upload file" at bounding box center [945, 540] width 84 height 38
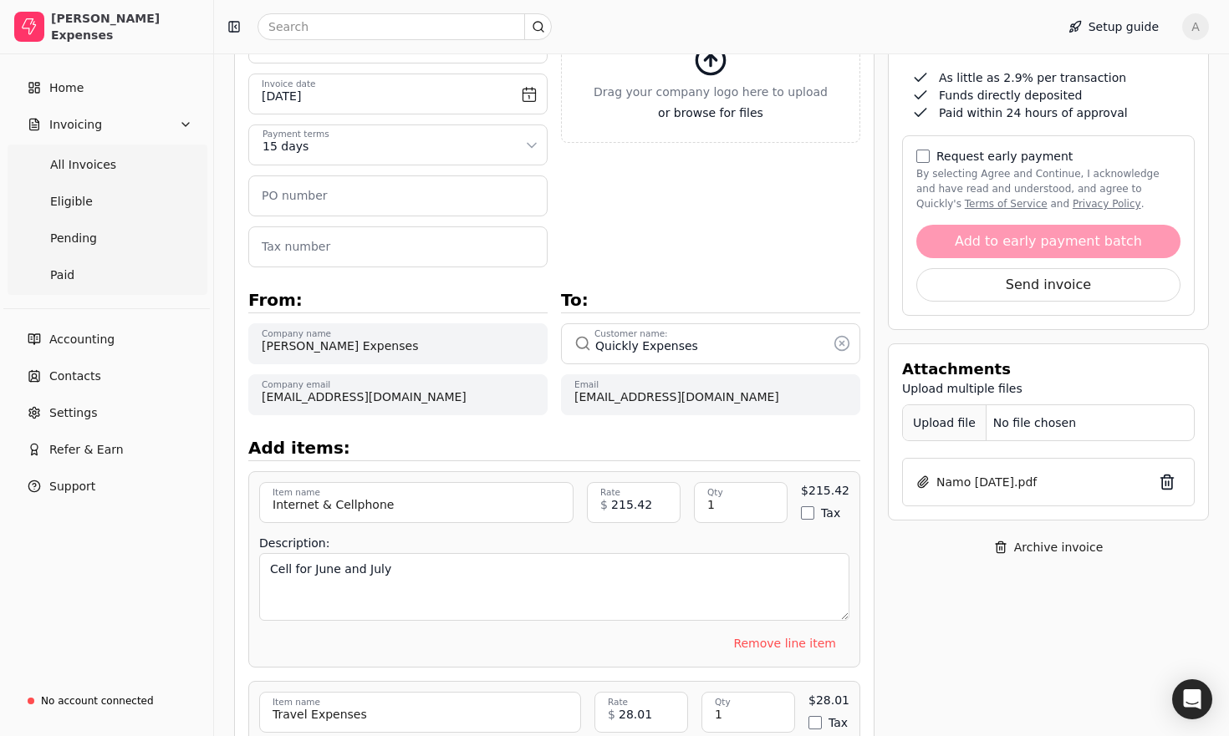
scroll to position [260, 0]
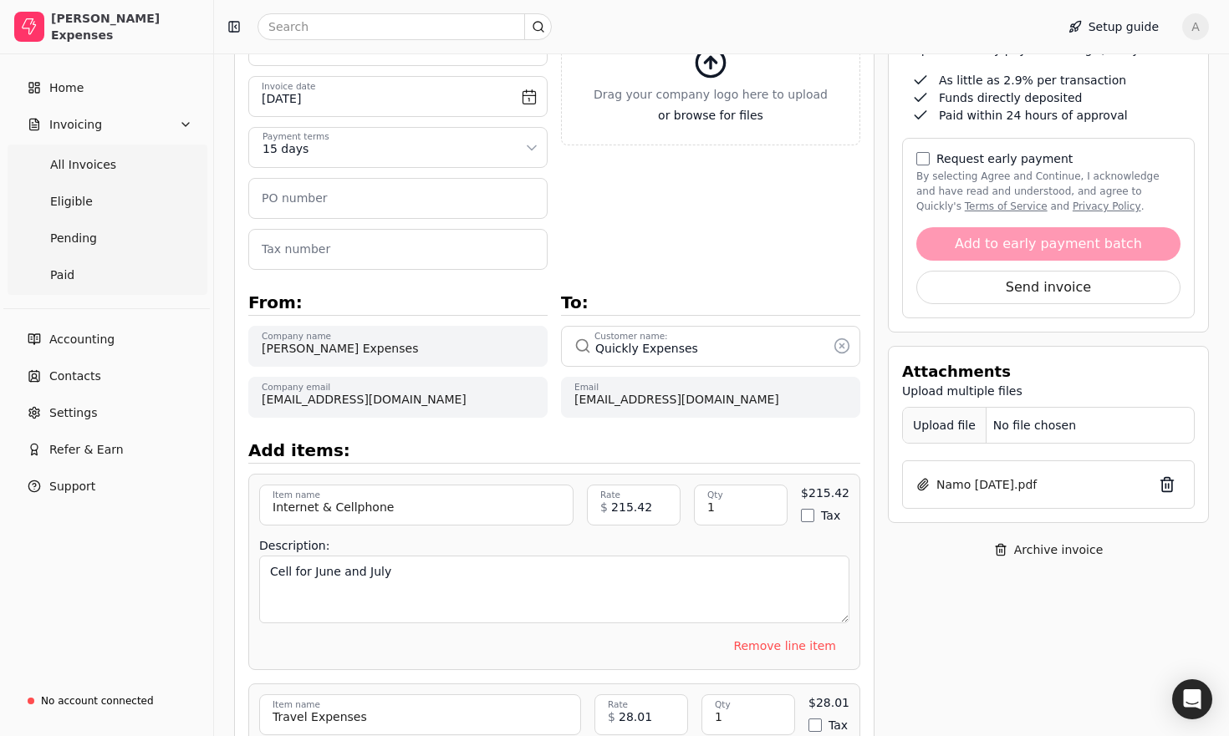
click at [963, 414] on div "Upload file" at bounding box center [945, 426] width 84 height 38
click at [926, 410] on div "Upload file" at bounding box center [945, 426] width 84 height 38
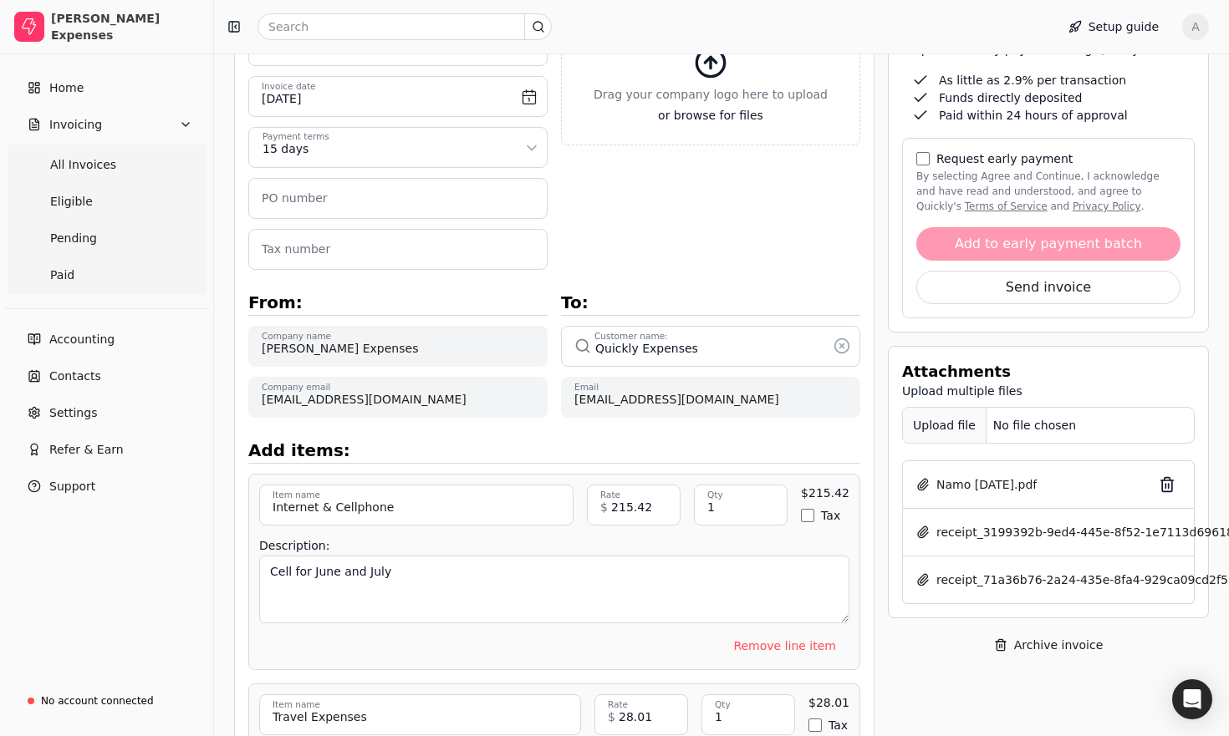
click at [935, 410] on div "Upload file" at bounding box center [945, 426] width 84 height 38
click at [953, 413] on div "Upload file" at bounding box center [945, 426] width 84 height 38
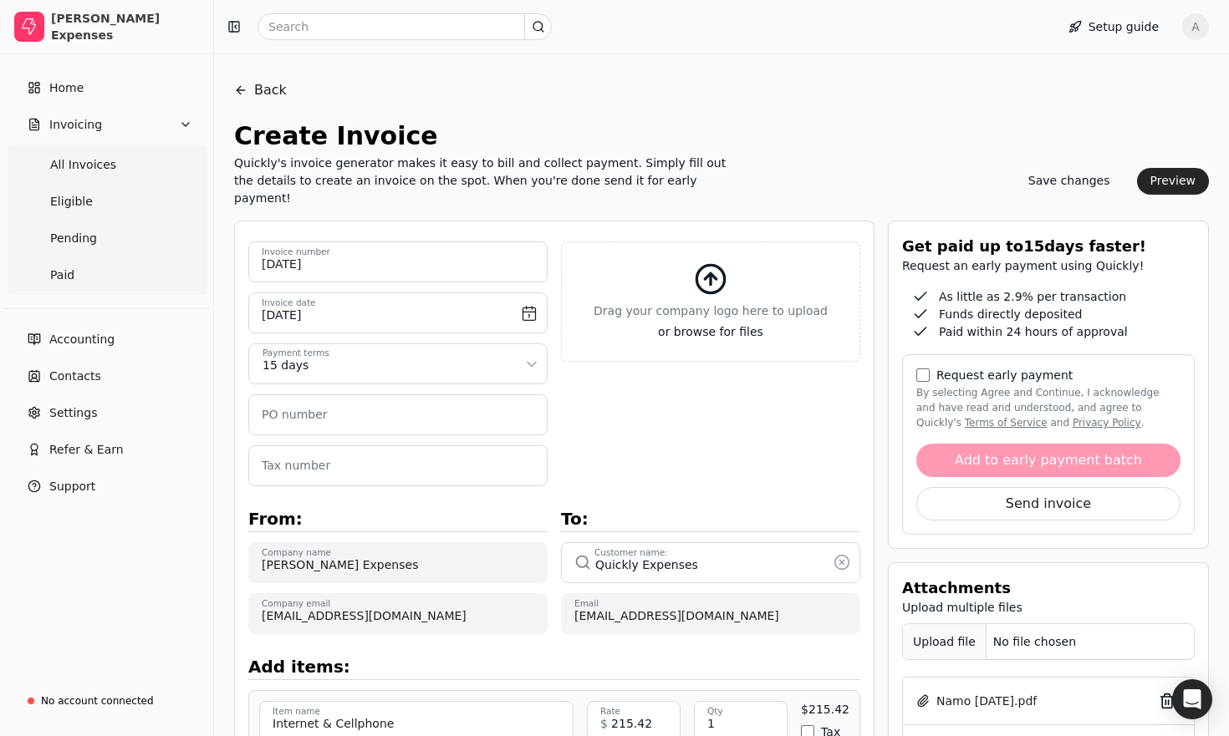
scroll to position [0, 0]
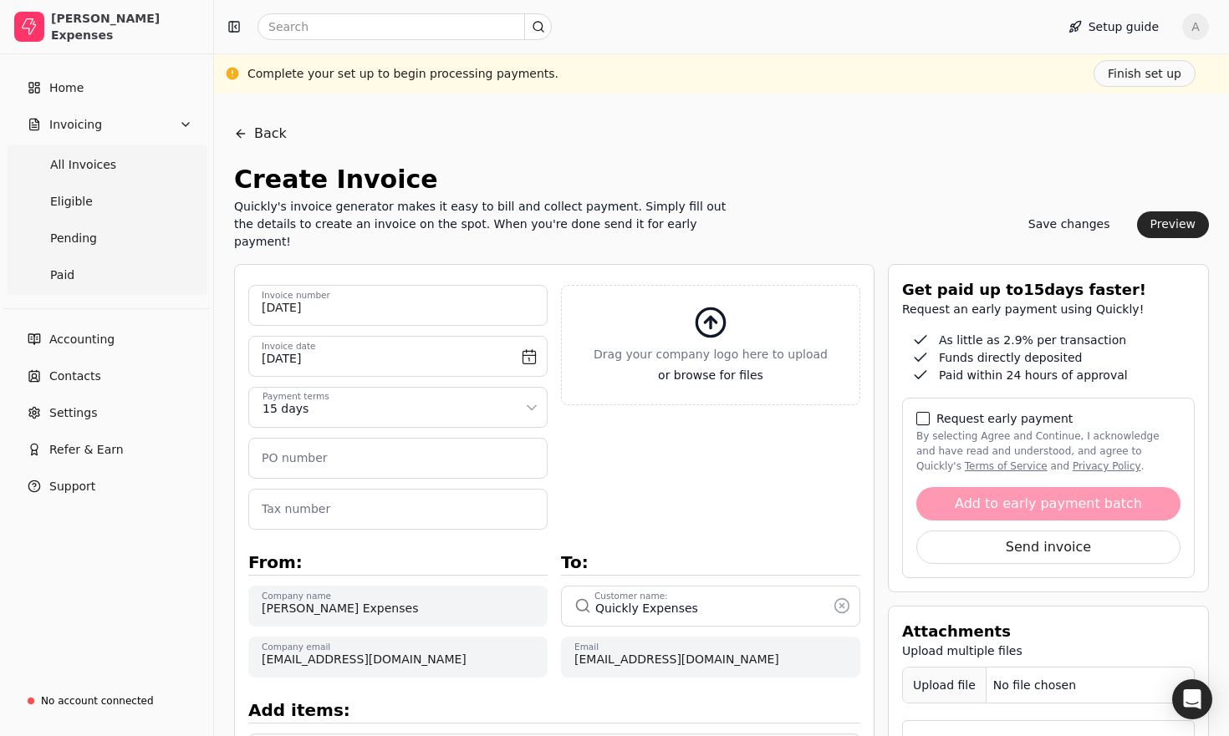
click at [925, 412] on button "By selecting Agree and Continue, I acknowledge and have read and understood, an…" at bounding box center [922, 418] width 13 height 13
click at [1015, 496] on button "Add to early payment batch" at bounding box center [1048, 503] width 264 height 33
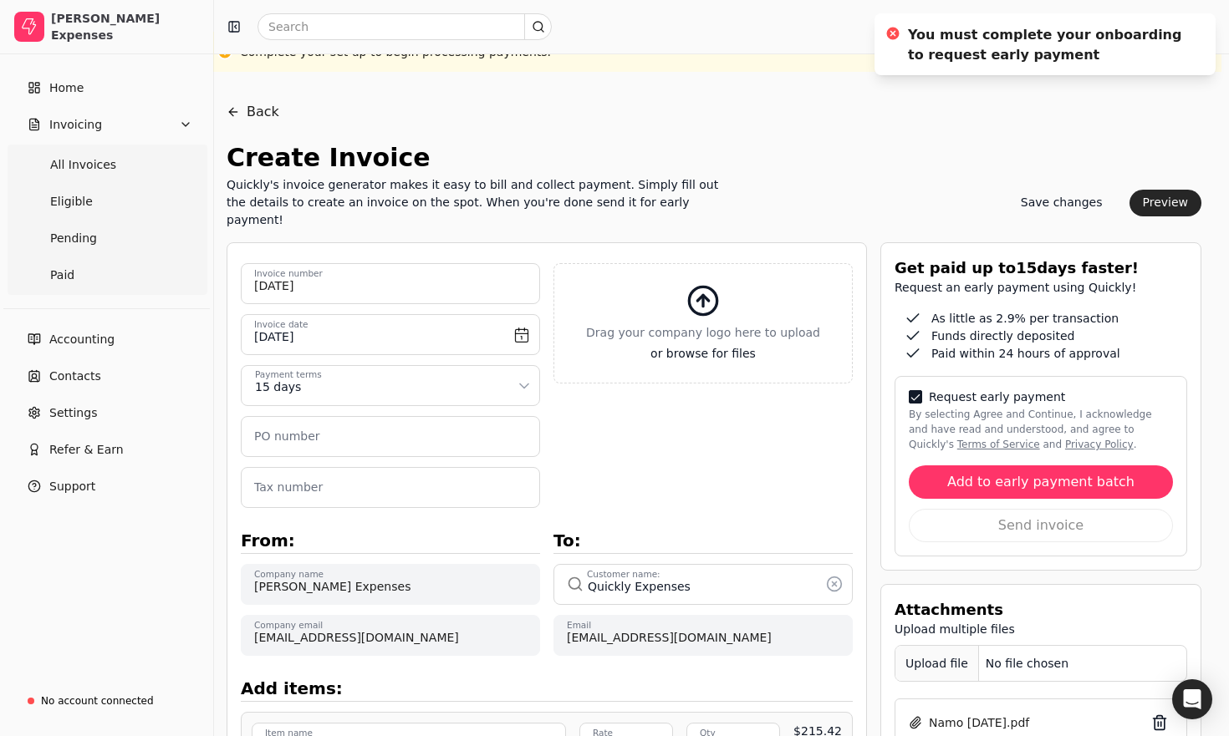
scroll to position [0, 3]
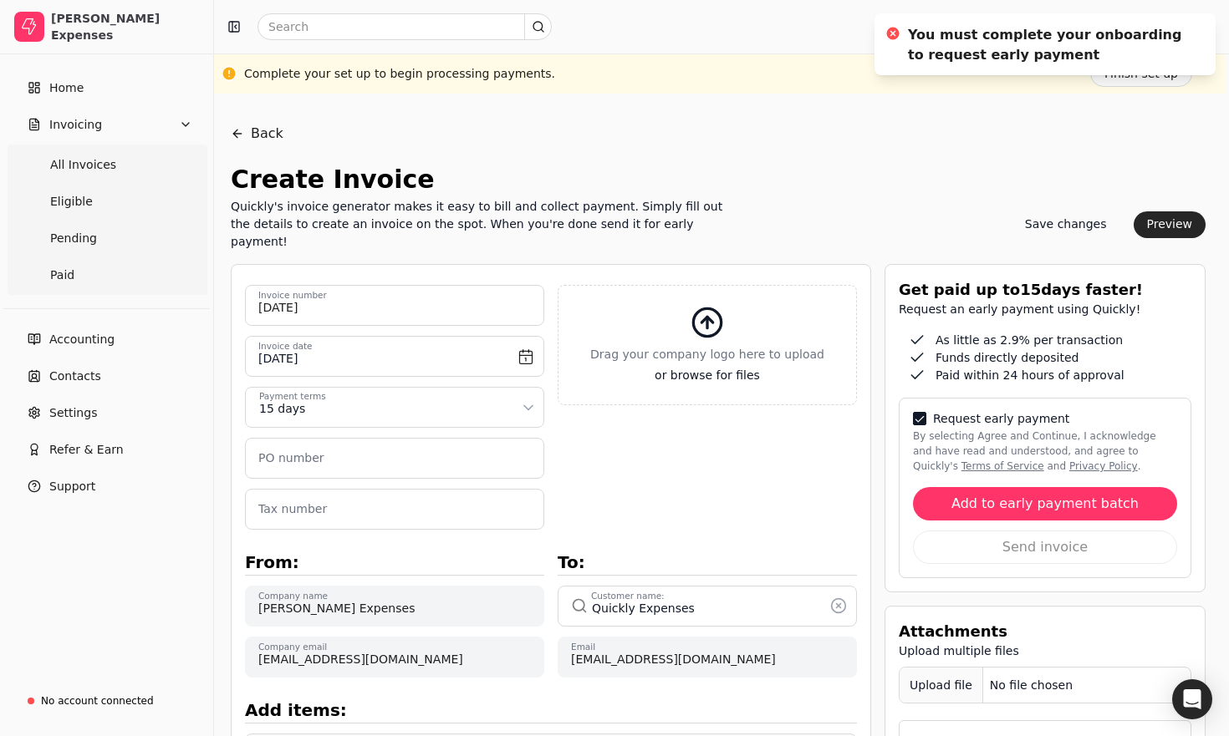
click at [789, 65] on div "Complete your set up to begin processing payments. Finish set up" at bounding box center [718, 73] width 948 height 27
click at [1040, 189] on div "Create Invoice" at bounding box center [718, 176] width 974 height 44
click at [1046, 211] on button "Save changes" at bounding box center [1065, 224] width 109 height 27
click at [1196, 28] on icon "Notifications (F8)" at bounding box center [1198, 30] width 7 height 7
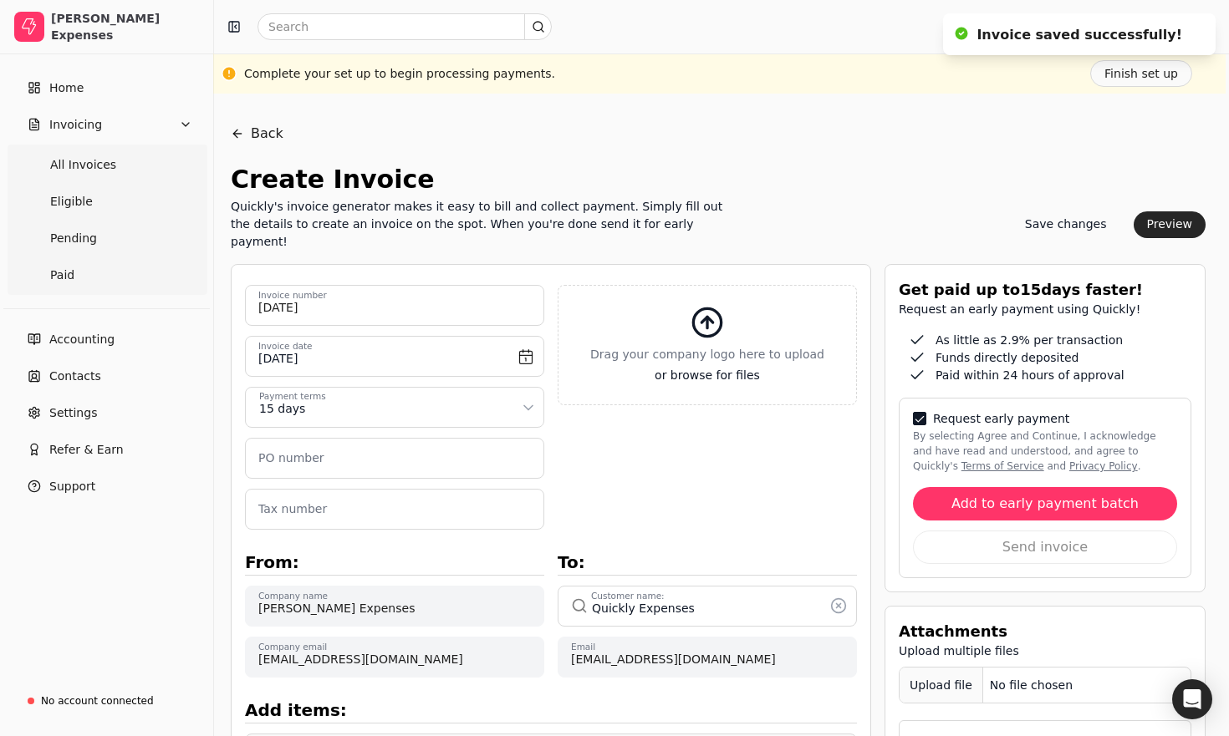
click at [1185, 157] on div "Create Invoice" at bounding box center [718, 176] width 974 height 44
click at [1166, 78] on button "Finish set up" at bounding box center [1141, 73] width 102 height 27
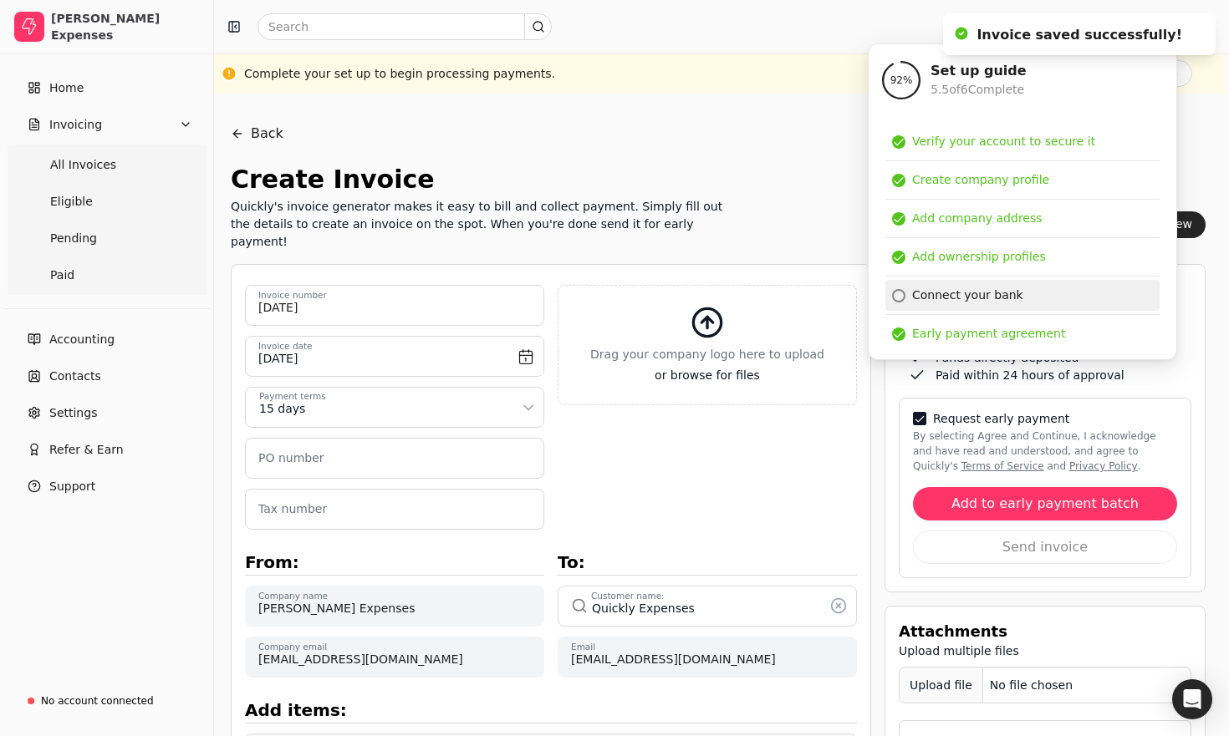
click at [967, 298] on div "Connect your bank" at bounding box center [967, 296] width 111 height 18
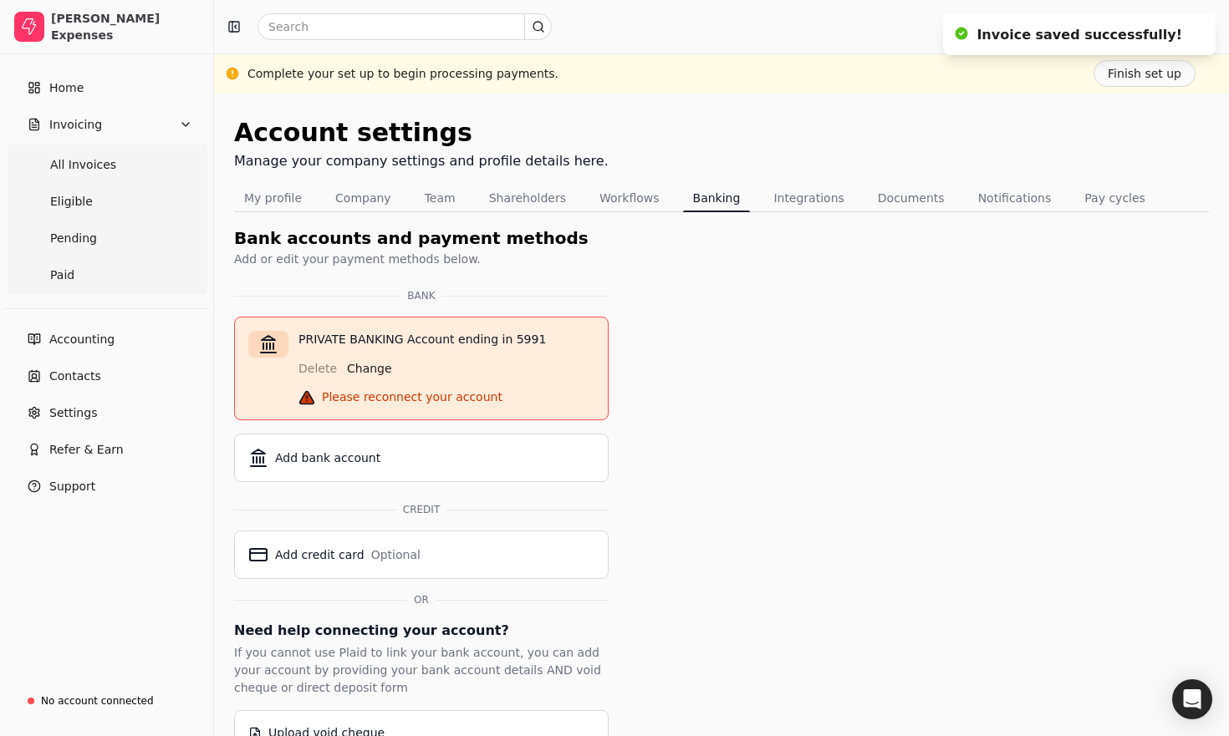
click at [391, 398] on div "Please reconnect your account" at bounding box center [412, 398] width 181 height 18
click at [380, 367] on button "Change" at bounding box center [369, 368] width 45 height 27
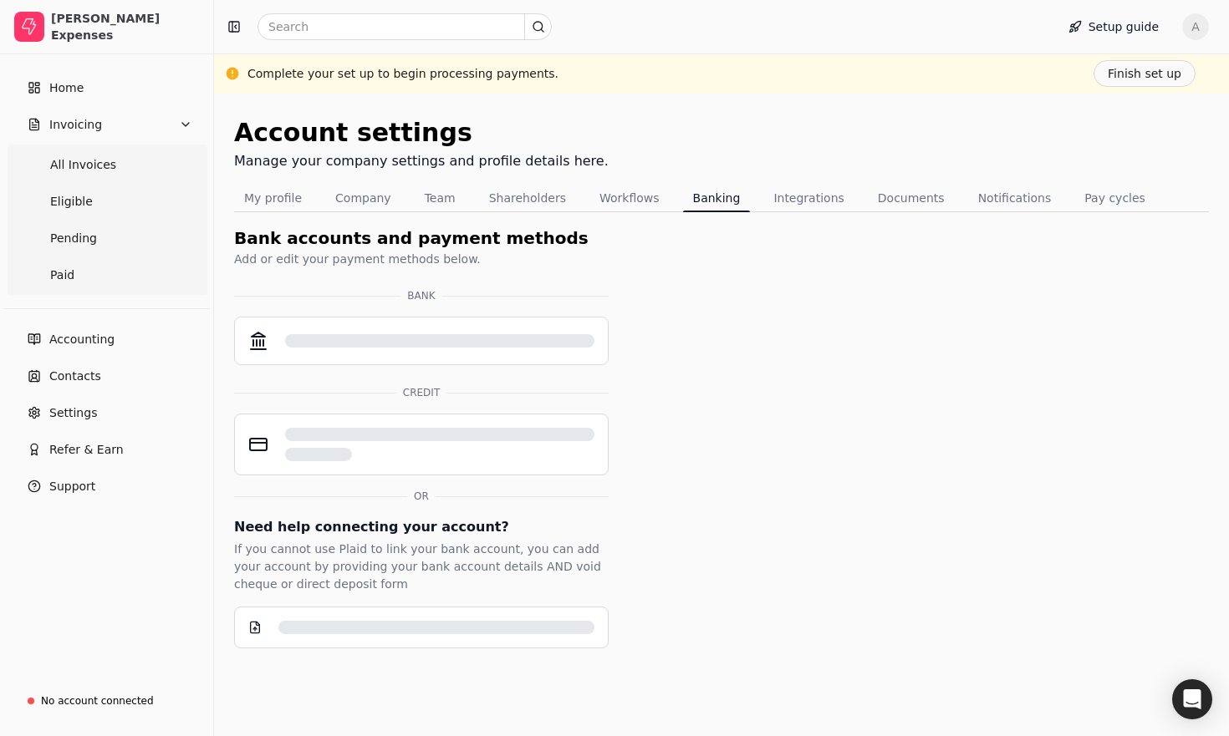
click at [989, 495] on div "Account settings Manage your company settings and profile details here. My prof…" at bounding box center [721, 381] width 974 height 535
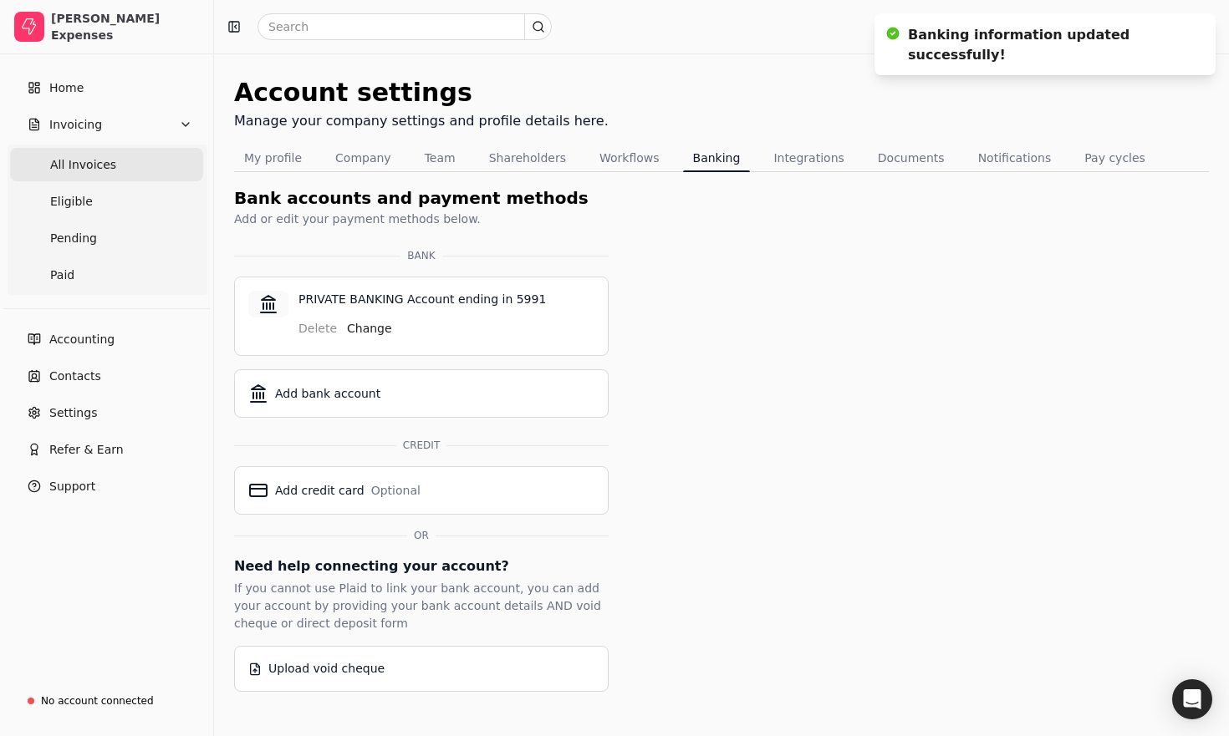
click at [100, 176] on Invoices "All Invoices" at bounding box center [106, 164] width 193 height 33
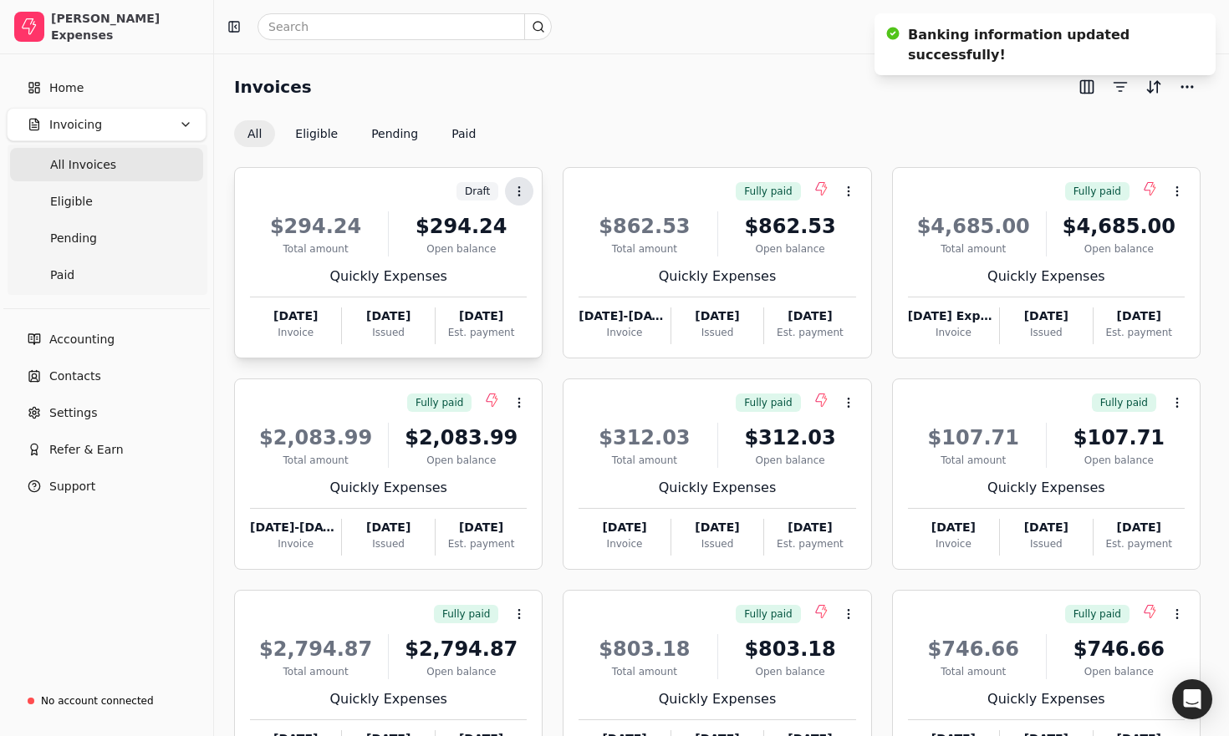
click at [525, 185] on icon at bounding box center [518, 191] width 13 height 13
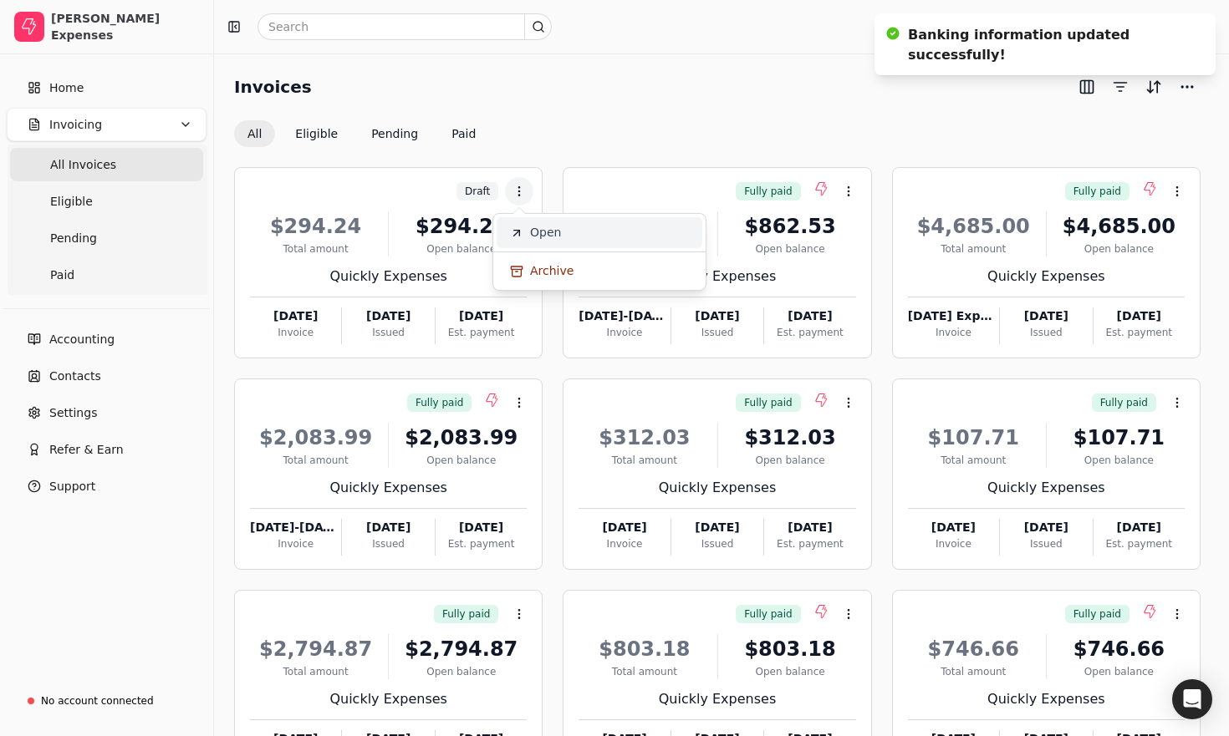
click at [540, 231] on span "Open" at bounding box center [545, 233] width 31 height 18
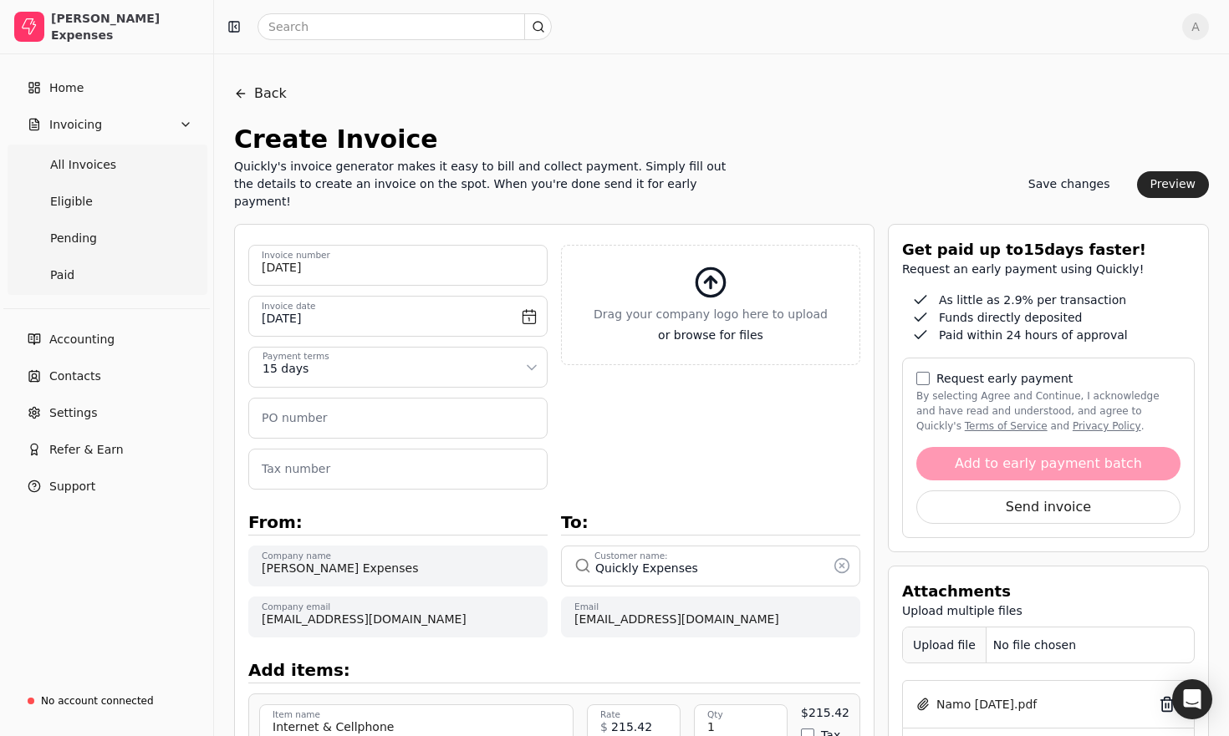
click at [929, 372] on div "Request early payment" at bounding box center [1048, 378] width 264 height 13
click at [923, 372] on button "By selecting Agree and Continue, I acknowledge and have read and understood, an…" at bounding box center [922, 378] width 13 height 13
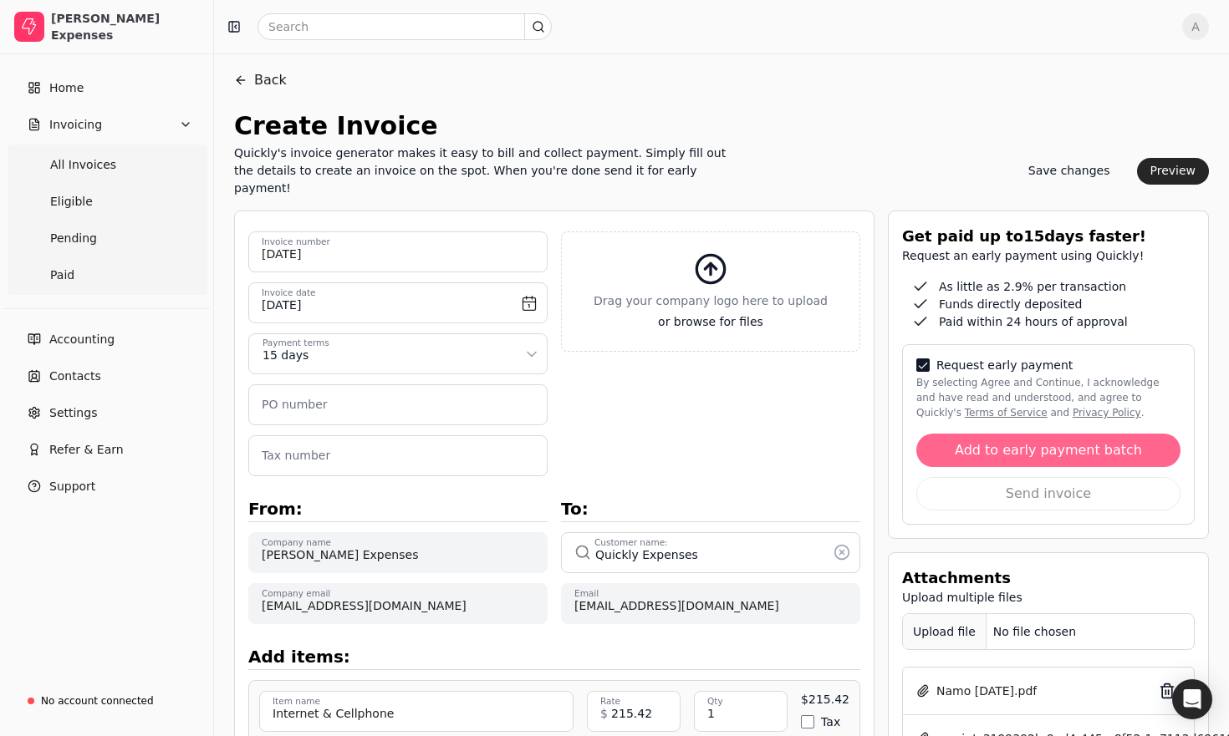
scroll to position [20, 0]
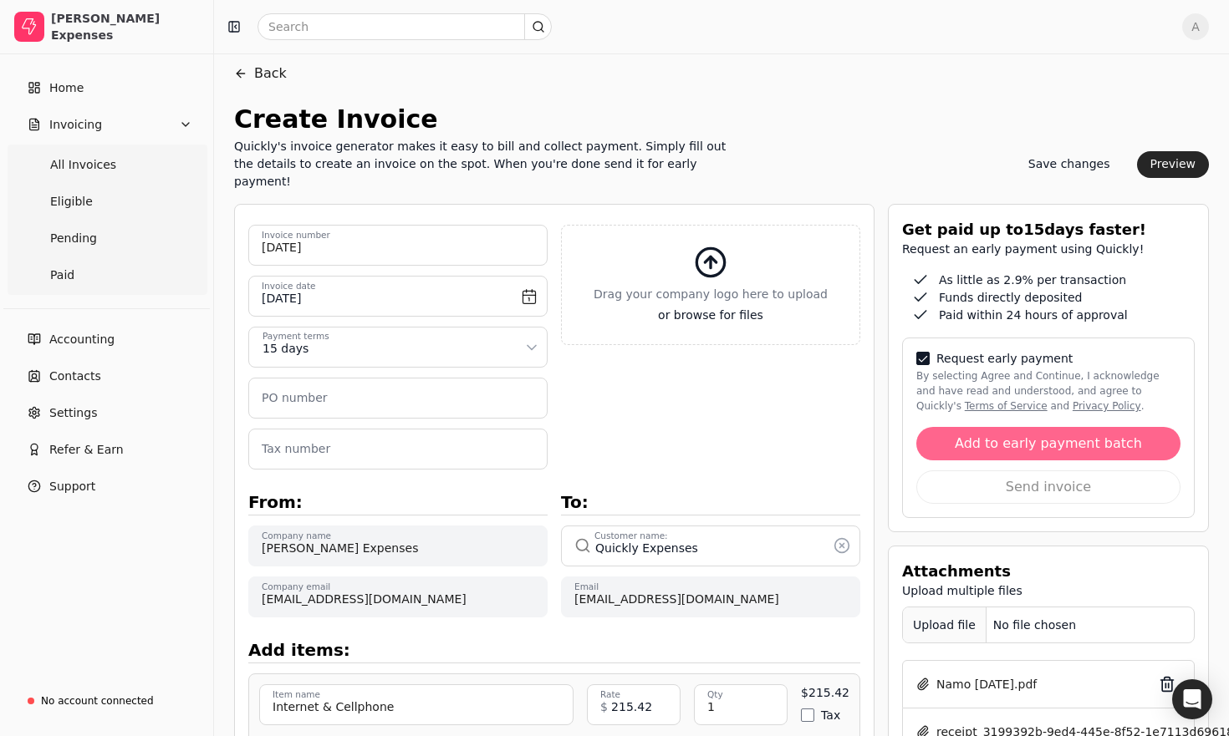
click at [969, 427] on button "Add to early payment batch" at bounding box center [1048, 443] width 264 height 33
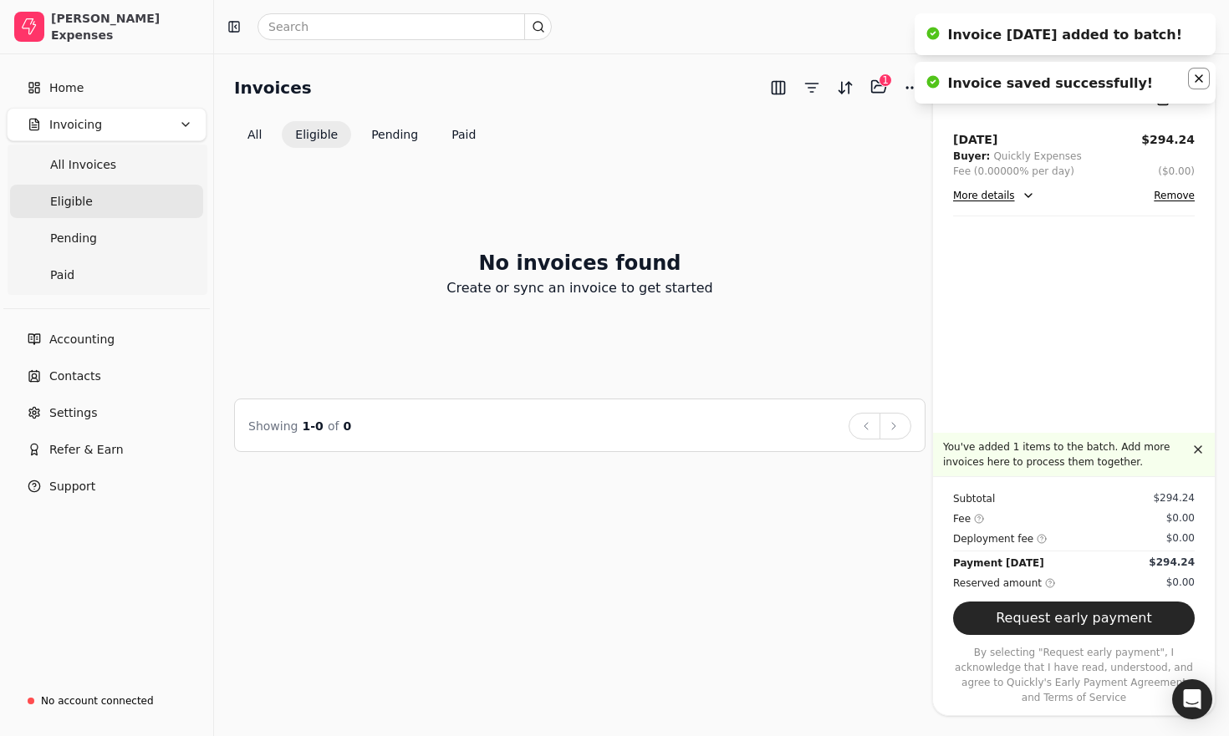
click at [1196, 78] on icon "Notifications (F8)" at bounding box center [1198, 78] width 13 height 13
click at [1198, 35] on icon "Notifications (F8)" at bounding box center [1198, 29] width 13 height 13
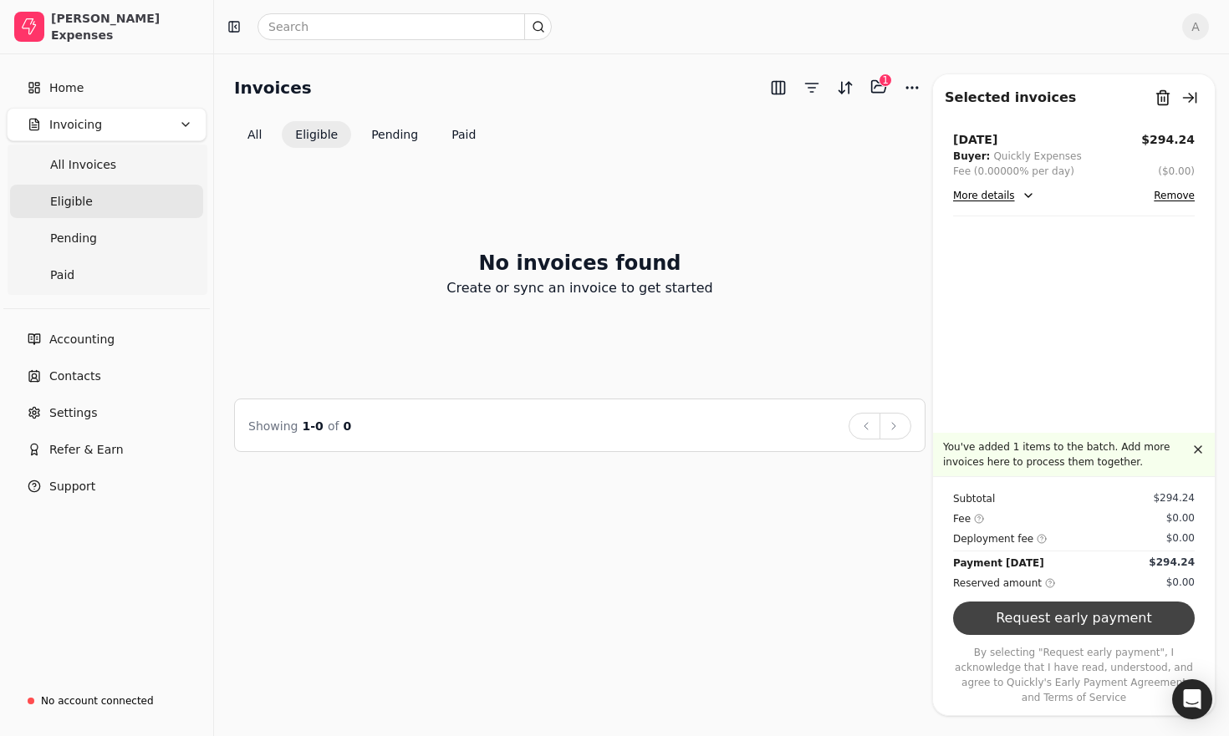
click at [1123, 629] on button "Request early payment" at bounding box center [1074, 618] width 242 height 33
